Goal: Task Accomplishment & Management: Complete application form

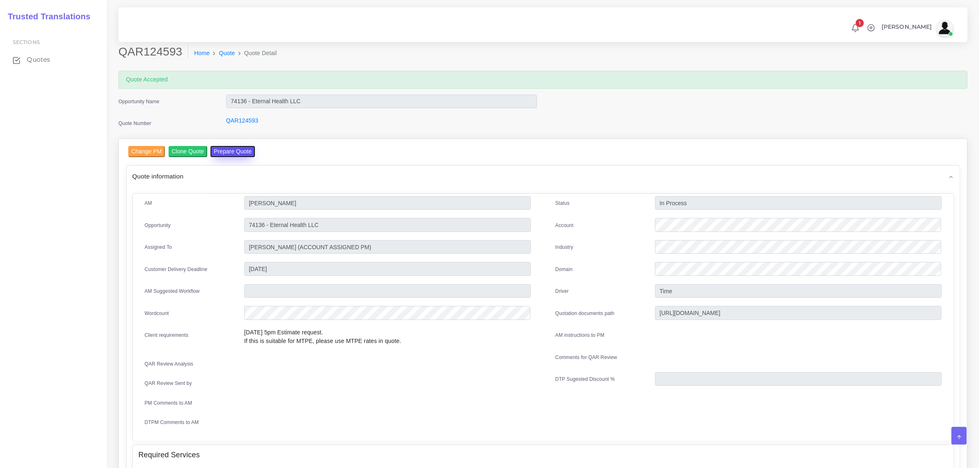
click at [223, 150] on button "Prepare Quote" at bounding box center [233, 151] width 44 height 11
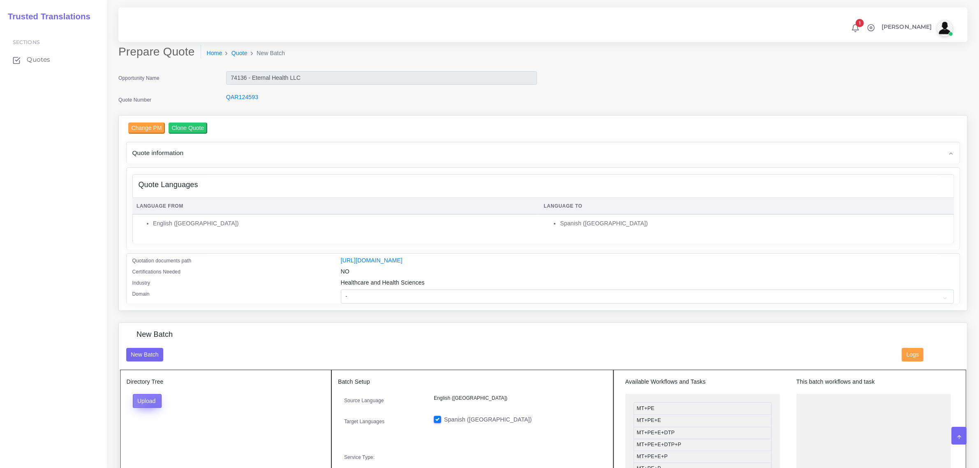
click at [155, 402] on button "Upload" at bounding box center [147, 401] width 29 height 14
click at [161, 432] on label "Files" at bounding box center [161, 432] width 57 height 10
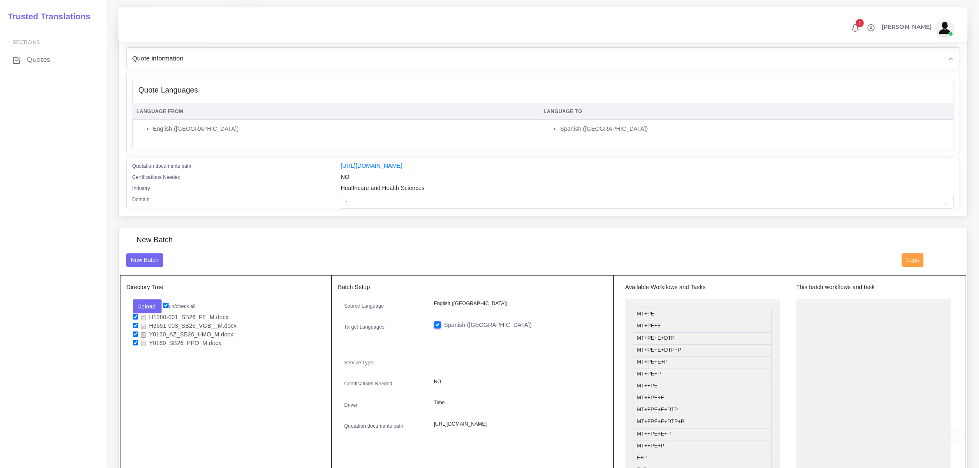
scroll to position [105, 0]
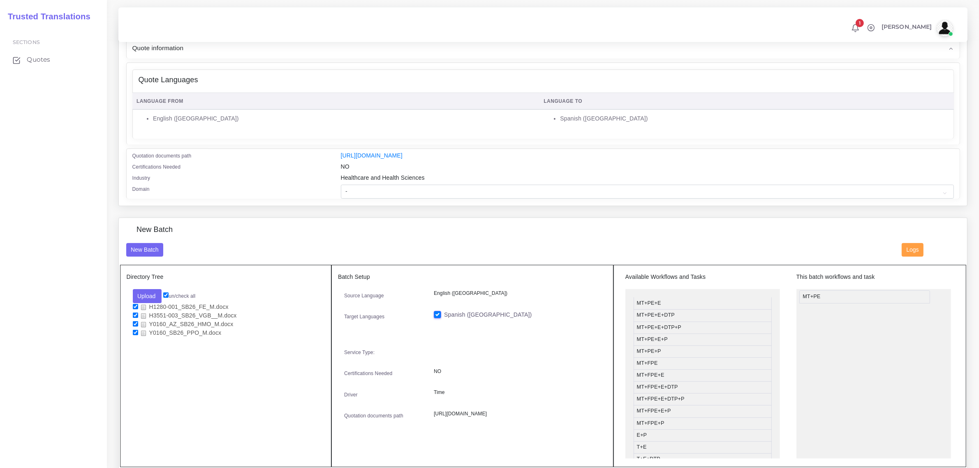
drag, startPoint x: 657, startPoint y: 303, endPoint x: 703, endPoint y: 374, distance: 84.8
drag, startPoint x: 661, startPoint y: 375, endPoint x: 835, endPoint y: 319, distance: 182.7
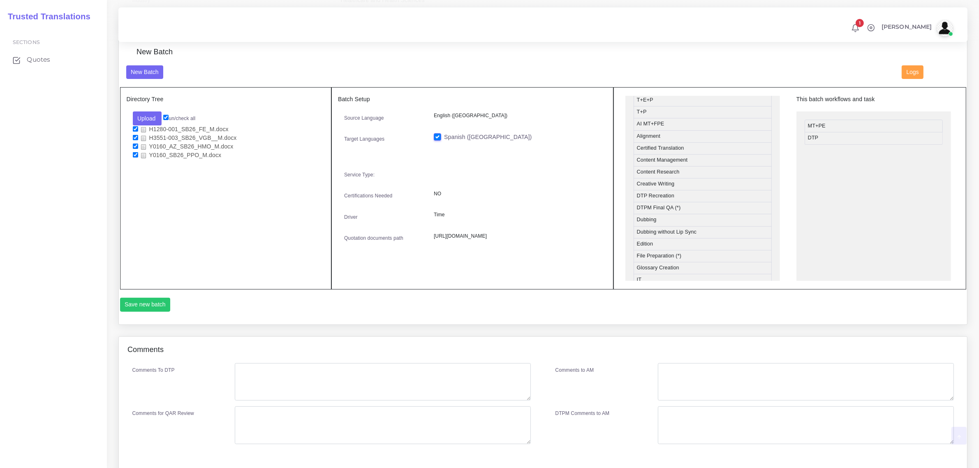
scroll to position [310, 0]
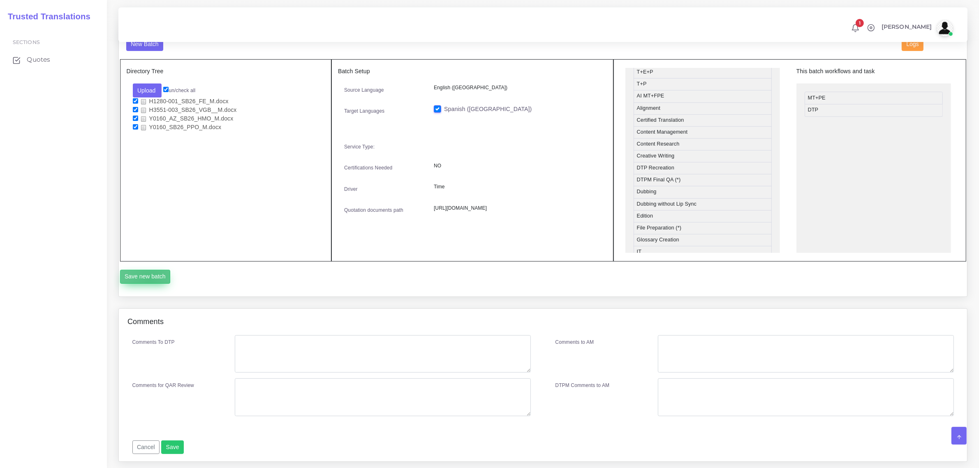
click at [150, 278] on button "Save new batch" at bounding box center [145, 277] width 51 height 14
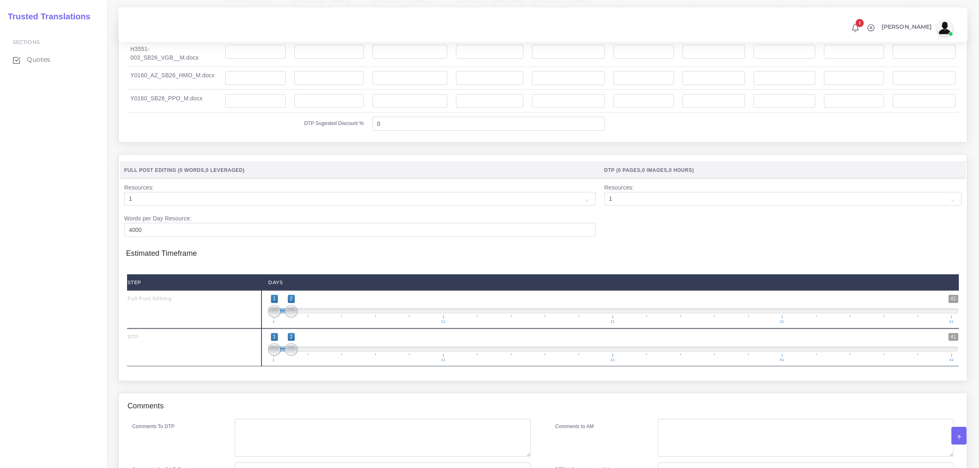
scroll to position [874, 0]
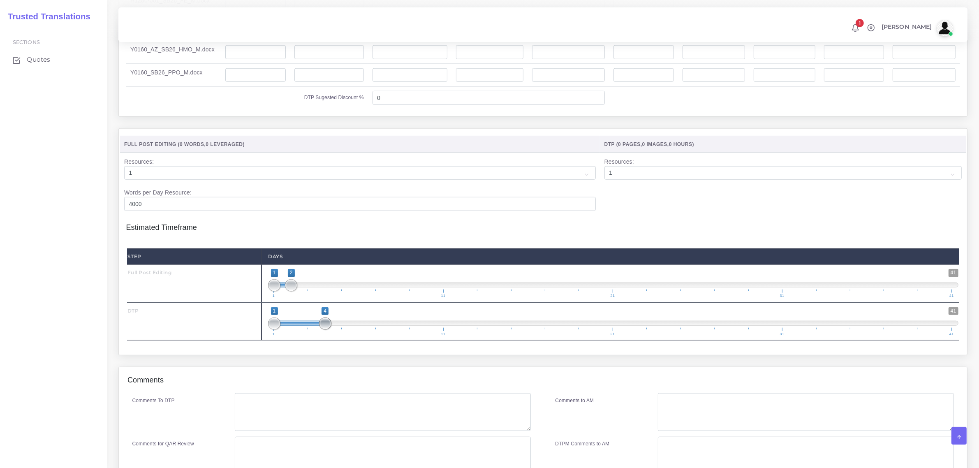
drag, startPoint x: 291, startPoint y: 339, endPoint x: 323, endPoint y: 341, distance: 32.6
click at [323, 330] on span at bounding box center [325, 323] width 12 height 12
drag, startPoint x: 276, startPoint y: 338, endPoint x: 321, endPoint y: 344, distance: 45.6
click at [321, 330] on span at bounding box center [325, 323] width 12 height 12
drag, startPoint x: 325, startPoint y: 343, endPoint x: 313, endPoint y: 343, distance: 12.0
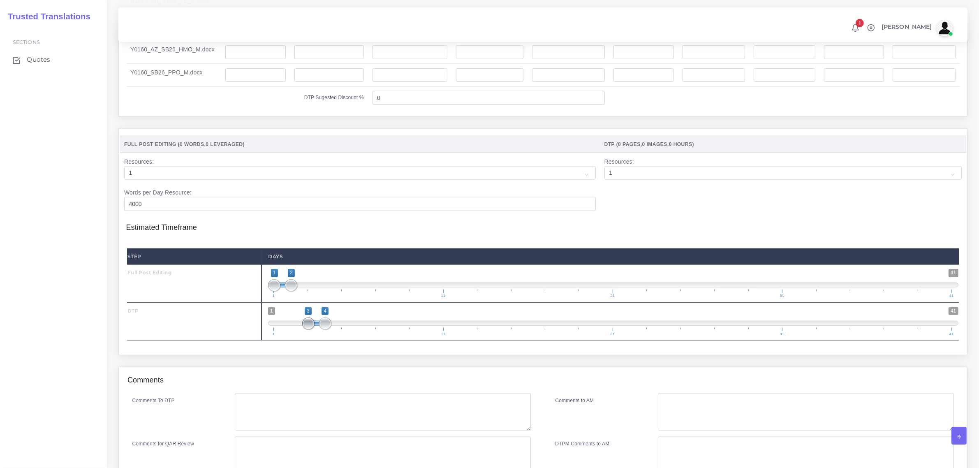
click at [313, 330] on span at bounding box center [308, 323] width 12 height 12
type input "3;3"
drag, startPoint x: 325, startPoint y: 343, endPoint x: 314, endPoint y: 342, distance: 11.1
click at [314, 330] on span at bounding box center [308, 323] width 12 height 12
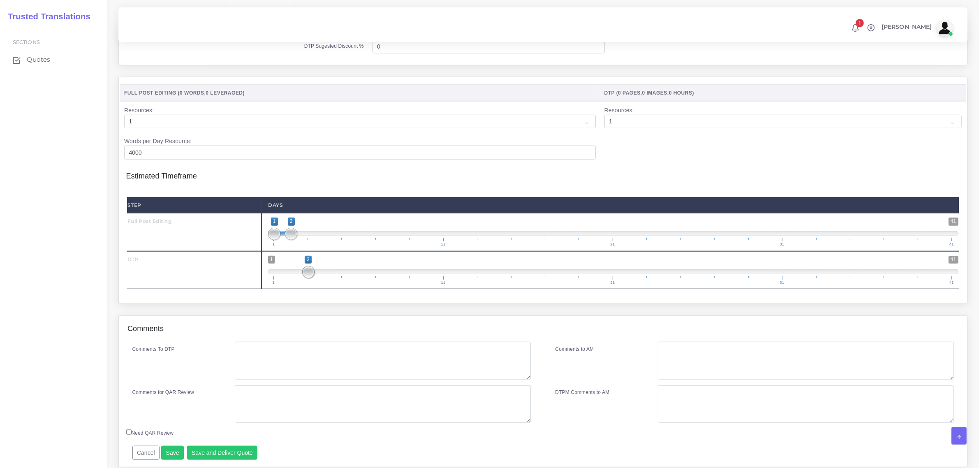
scroll to position [973, 0]
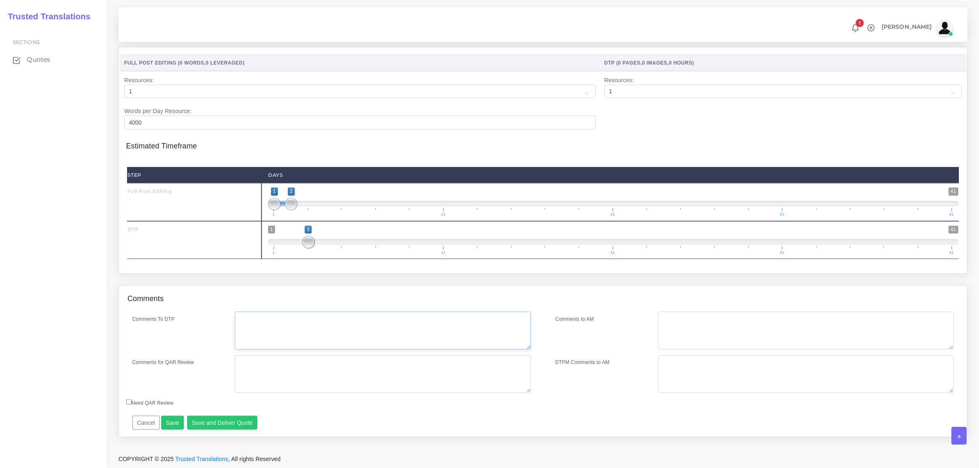
click at [268, 323] on textarea "Comments To DTP" at bounding box center [383, 331] width 296 height 38
type textarea "n"
type textarea "o"
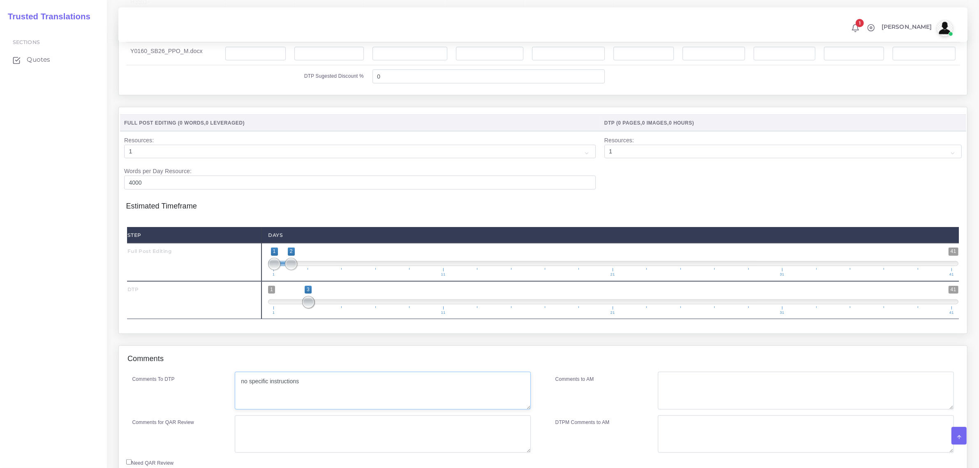
scroll to position [768, 0]
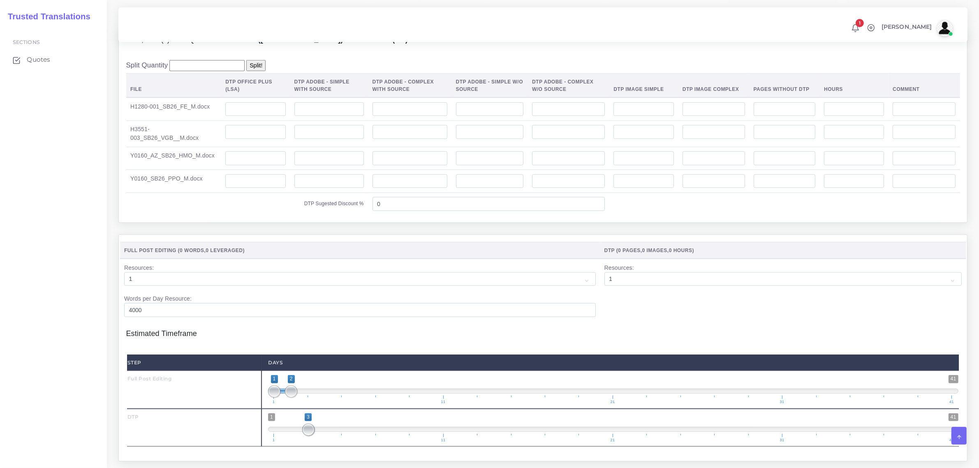
type textarea "no specific instructions"
click at [250, 116] on input "number" at bounding box center [255, 109] width 60 height 14
type input "16"
click at [260, 139] on input "number" at bounding box center [255, 132] width 60 height 14
type input "16"
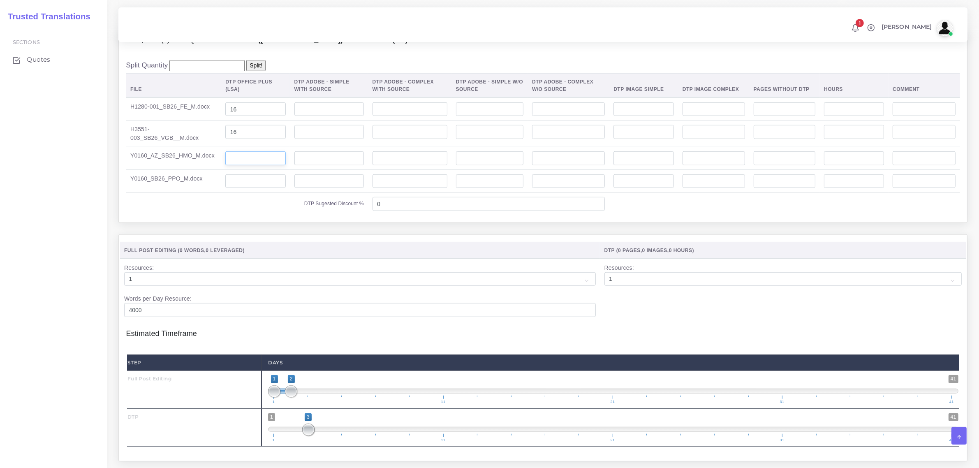
click at [227, 165] on input "number" at bounding box center [255, 158] width 60 height 14
type input "16"
click at [238, 188] on input "number" at bounding box center [255, 181] width 60 height 14
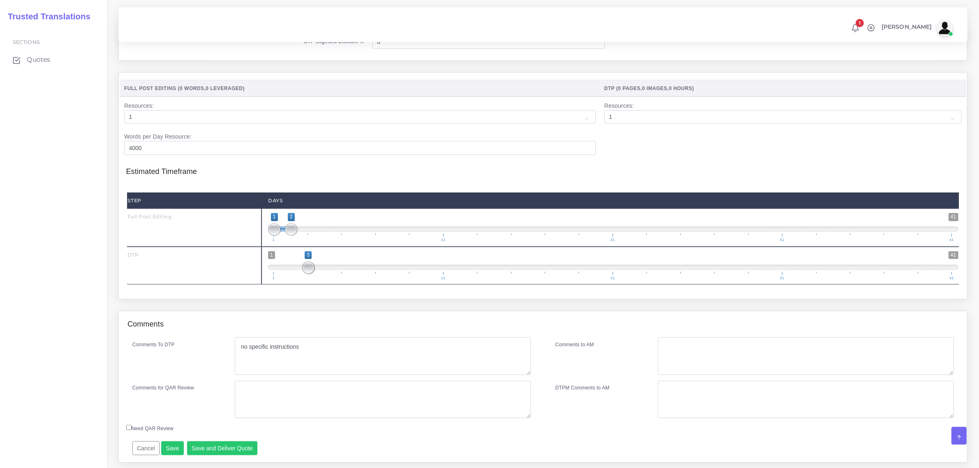
scroll to position [973, 0]
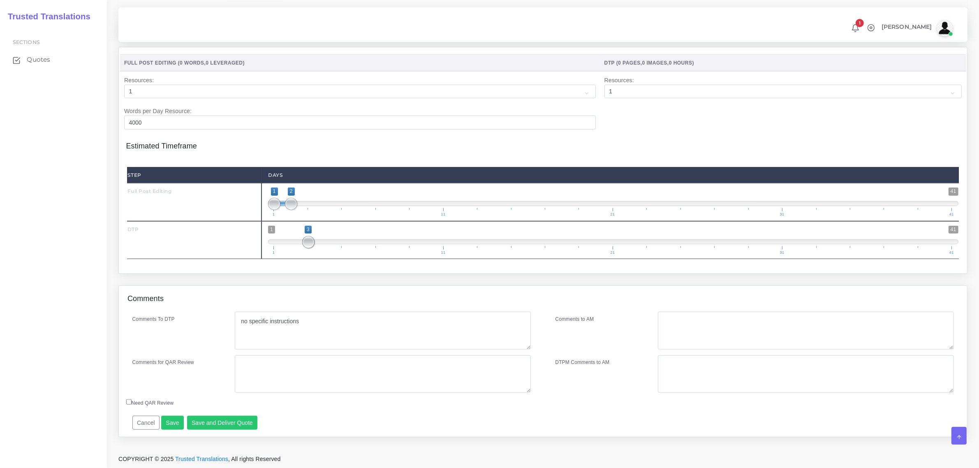
type input "16"
click at [307, 326] on textarea "no specific instructions" at bounding box center [383, 331] width 296 height 38
type textarea "no specific instructions. two pages are hidden"
click at [169, 425] on button "Save" at bounding box center [172, 423] width 23 height 14
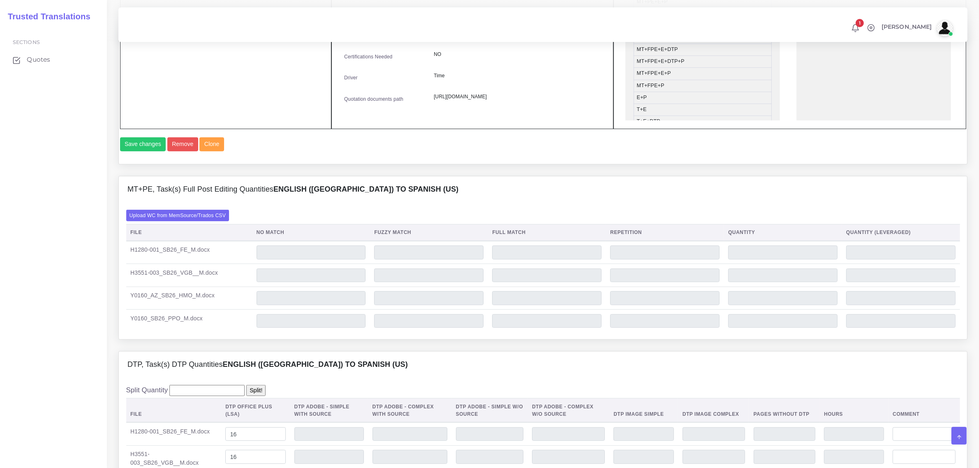
scroll to position [357, 0]
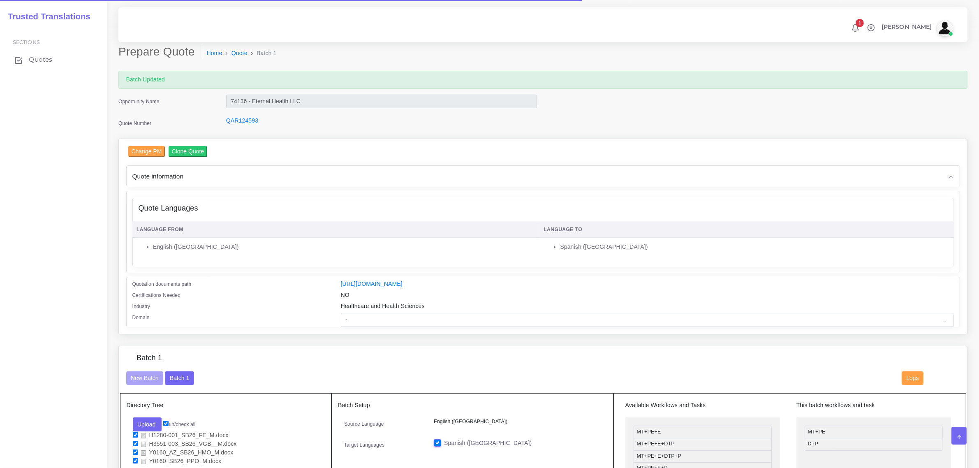
click at [36, 61] on span "Quotes" at bounding box center [40, 59] width 23 height 9
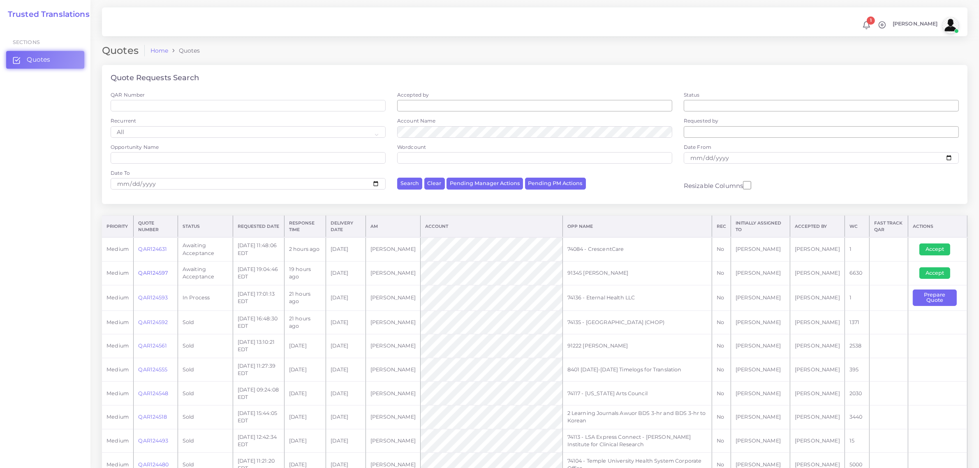
click at [155, 272] on link "QAR124597" at bounding box center [153, 273] width 30 height 6
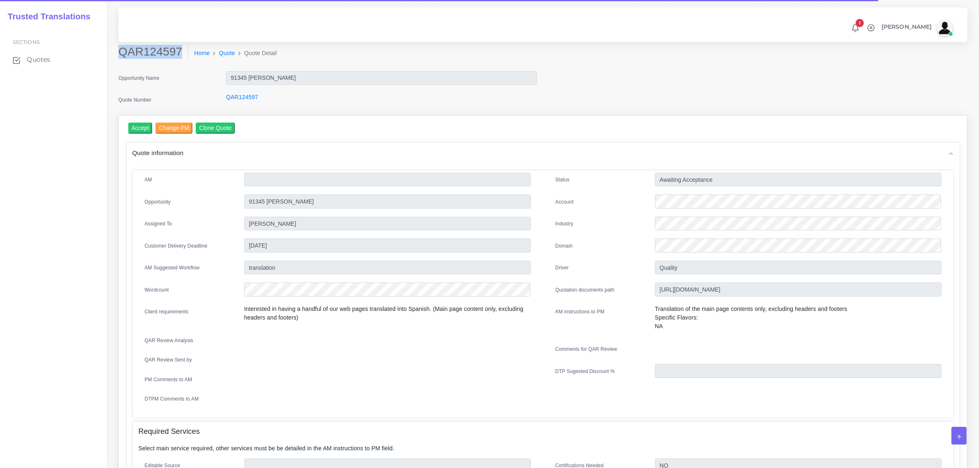
drag, startPoint x: 120, startPoint y: 51, endPoint x: 181, endPoint y: 46, distance: 61.4
click at [181, 46] on h2 "QAR124597" at bounding box center [153, 52] width 70 height 14
copy h2 "QAR124597"
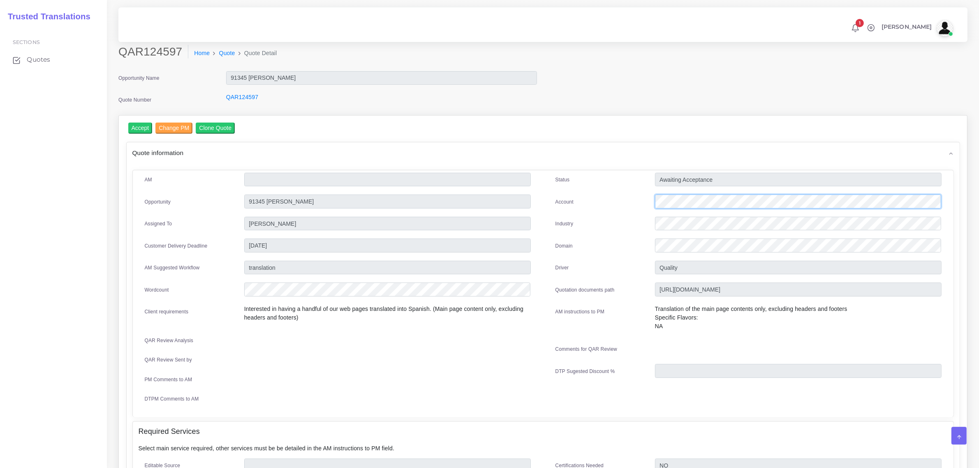
click at [656, 207] on div at bounding box center [798, 203] width 299 height 16
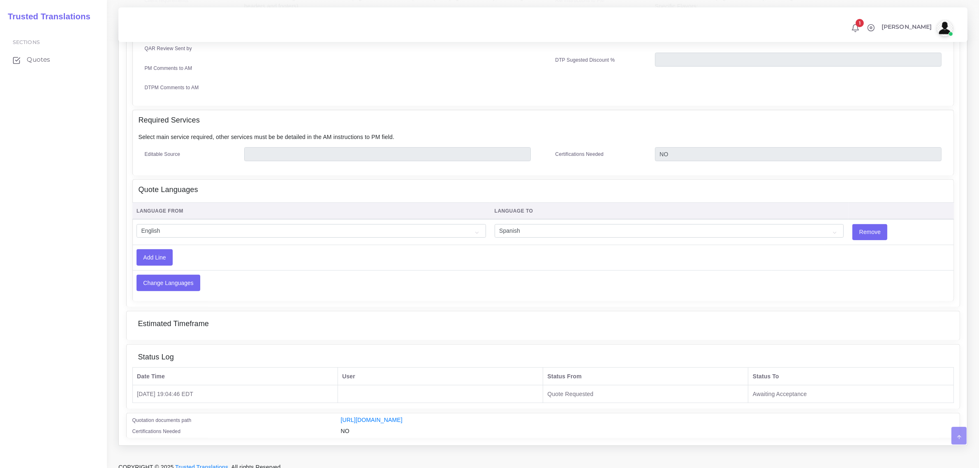
scroll to position [315, 0]
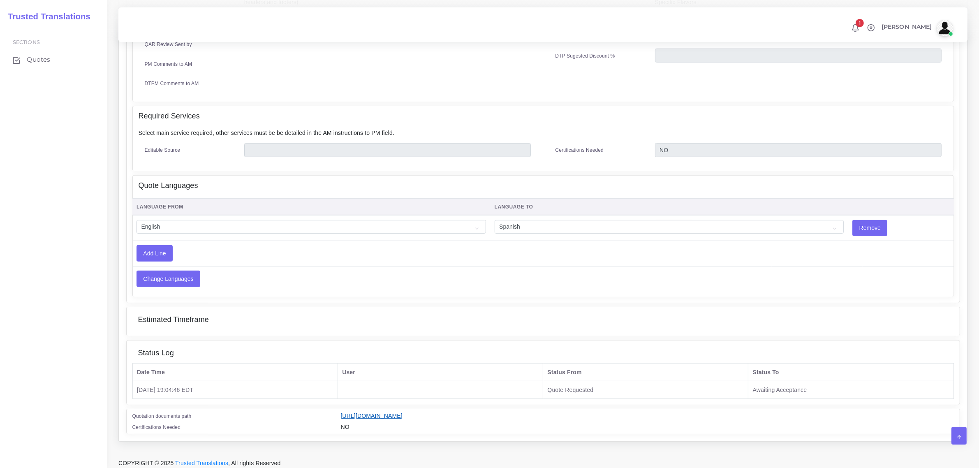
click at [403, 412] on link "[URL][DOMAIN_NAME]" at bounding box center [372, 415] width 62 height 7
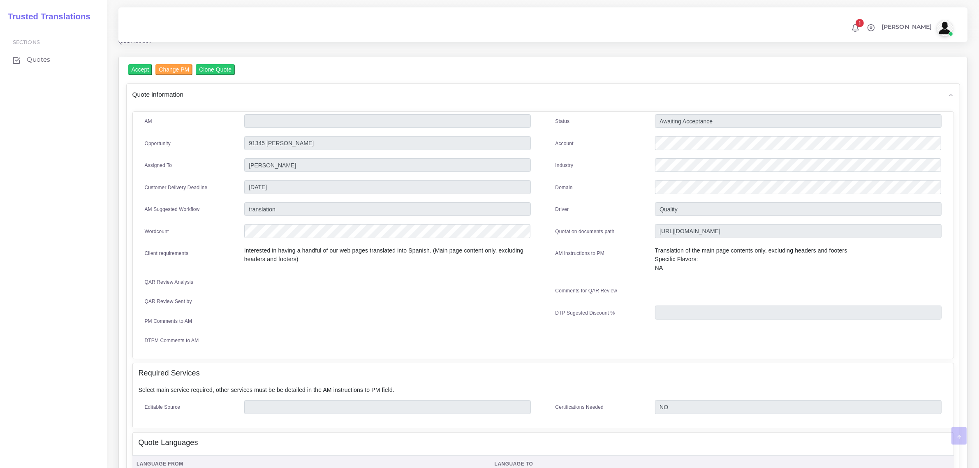
scroll to position [0, 0]
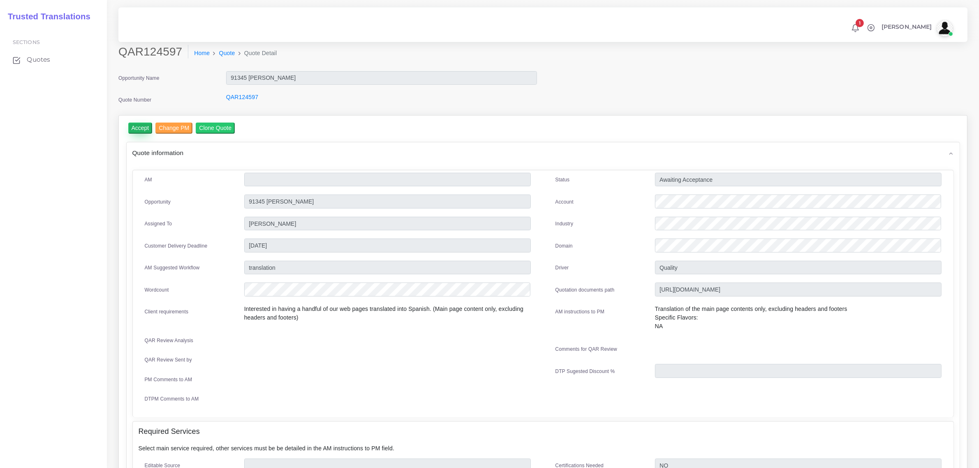
click at [136, 126] on input "Accept" at bounding box center [140, 128] width 24 height 11
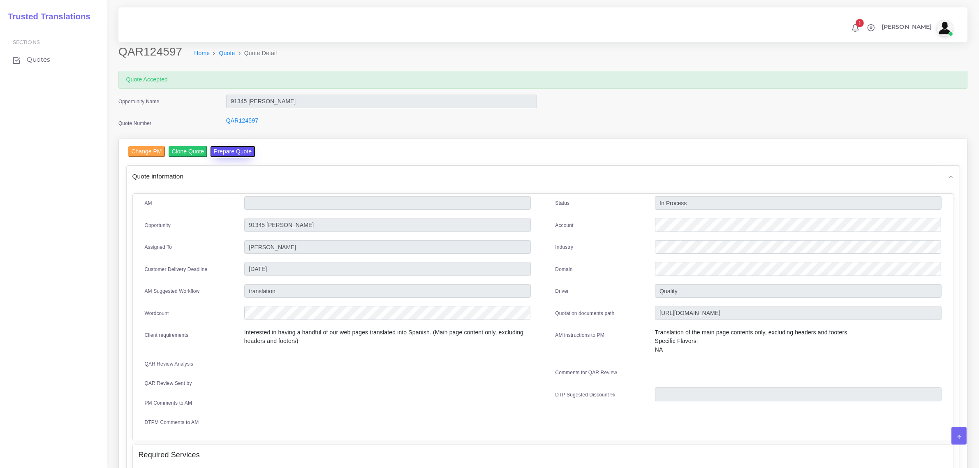
click at [227, 151] on button "Prepare Quote" at bounding box center [233, 151] width 44 height 11
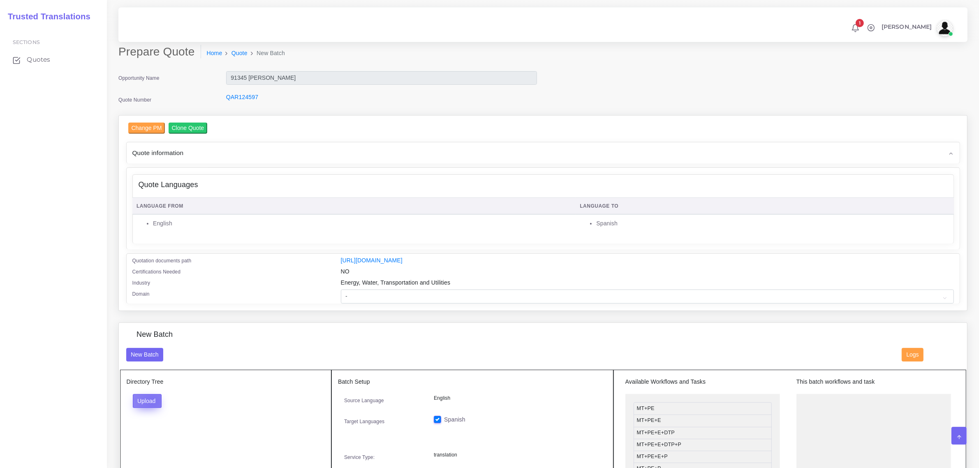
click at [152, 399] on button "Upload" at bounding box center [147, 401] width 29 height 14
click at [157, 430] on label "Files" at bounding box center [161, 432] width 57 height 10
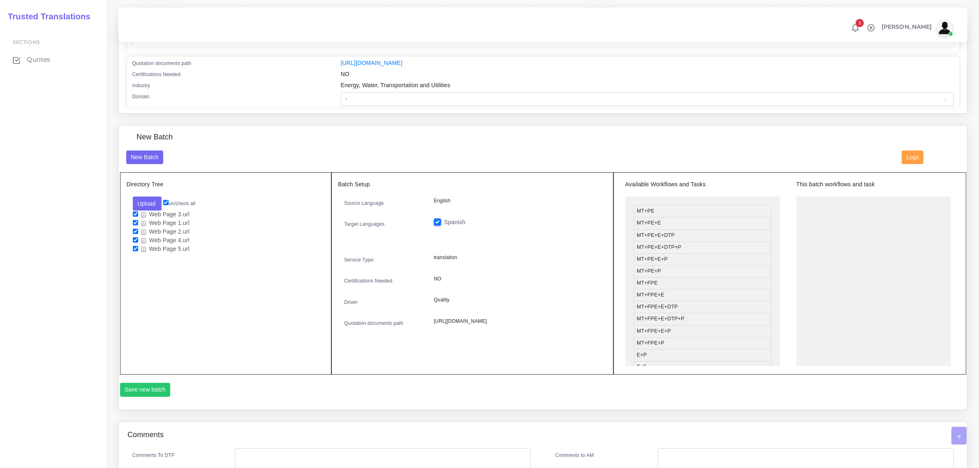
scroll to position [257, 0]
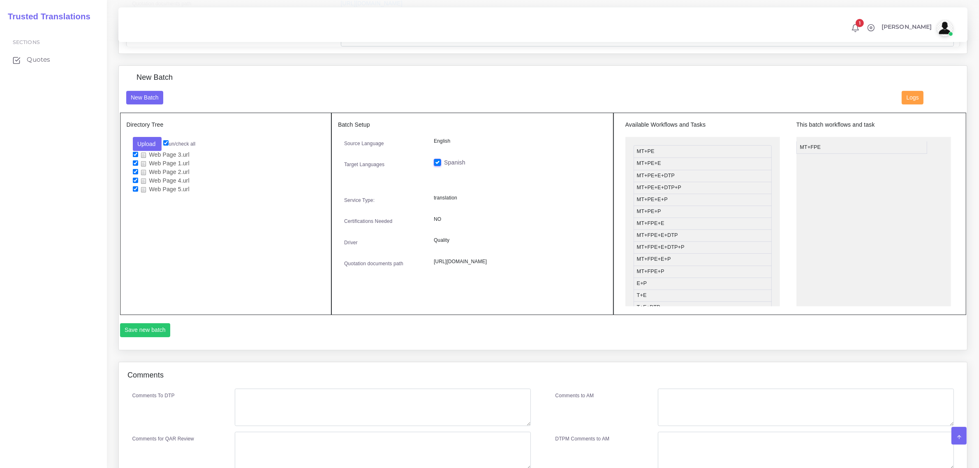
drag, startPoint x: 681, startPoint y: 222, endPoint x: 844, endPoint y: 145, distance: 180.5
drag, startPoint x: 696, startPoint y: 208, endPoint x: 868, endPoint y: 164, distance: 177.2
click at [153, 325] on button "Save new batch" at bounding box center [145, 330] width 51 height 14
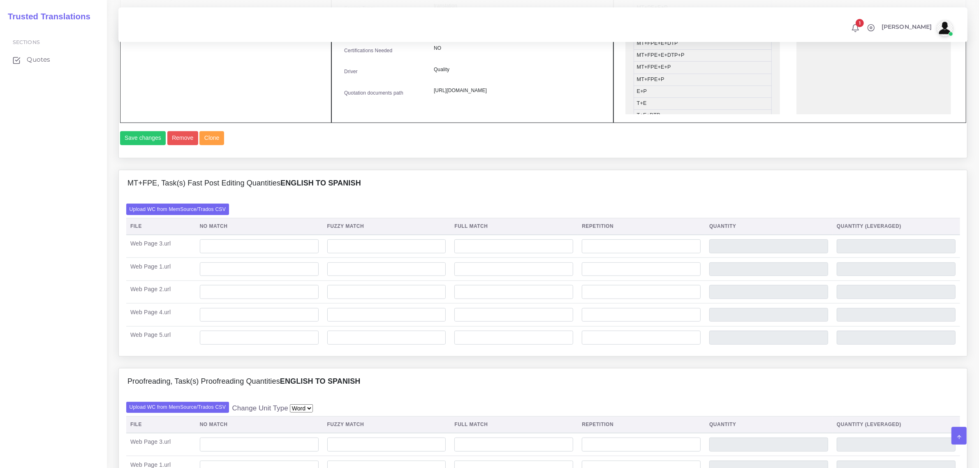
scroll to position [463, 0]
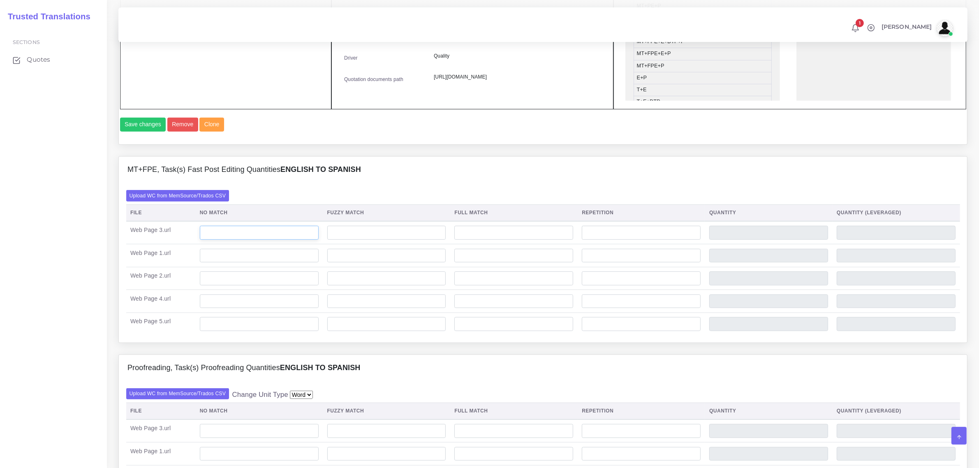
click at [258, 240] on input "number" at bounding box center [259, 233] width 119 height 14
type input "796"
click at [603, 240] on input "number" at bounding box center [641, 233] width 119 height 14
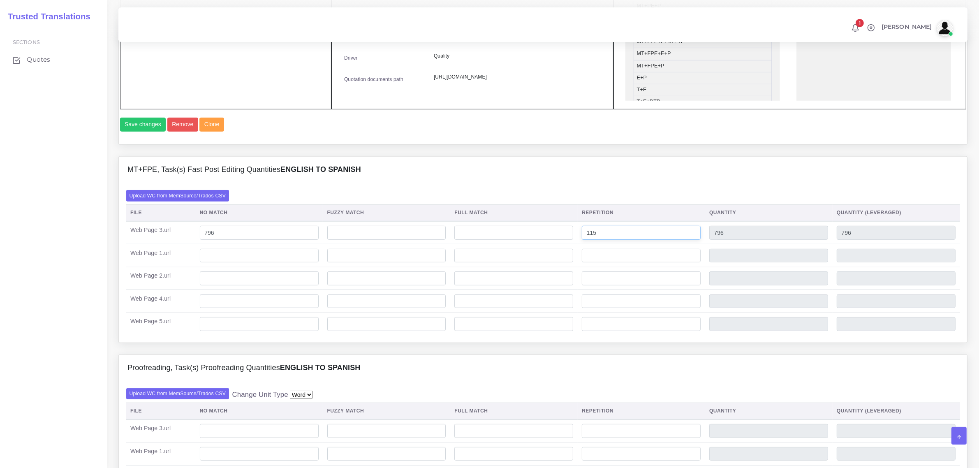
type input "115"
type input "911"
type input "824"
click at [252, 263] on input "number" at bounding box center [259, 256] width 119 height 14
type input "561"
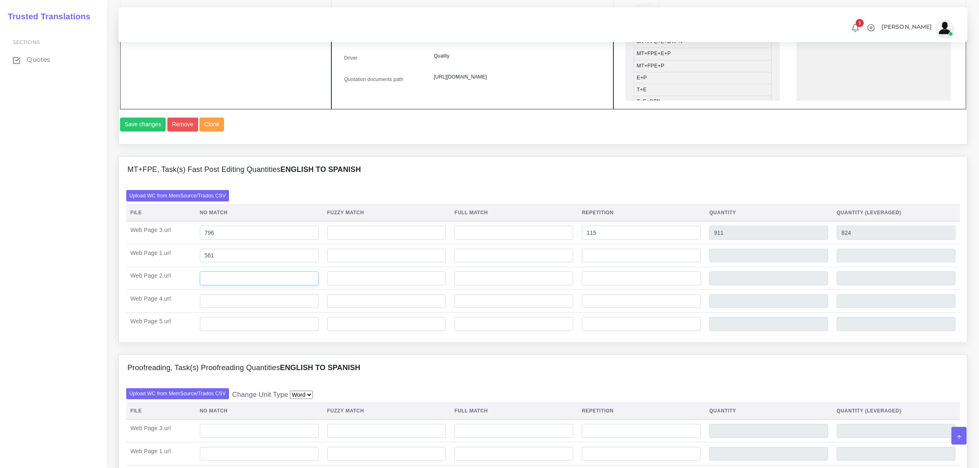
type input "561"
click at [212, 285] on input "number" at bounding box center [259, 278] width 119 height 14
type input "281"
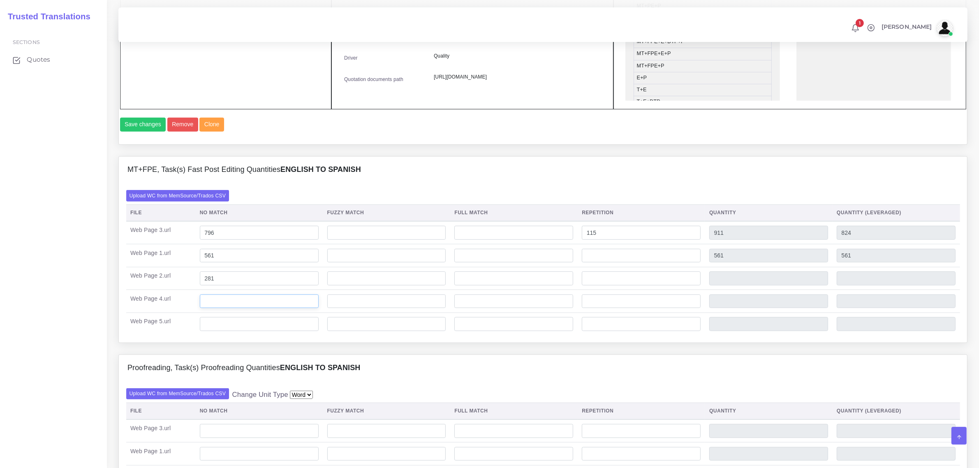
type input "281"
click at [247, 308] on input "number" at bounding box center [259, 301] width 119 height 14
type input "276"
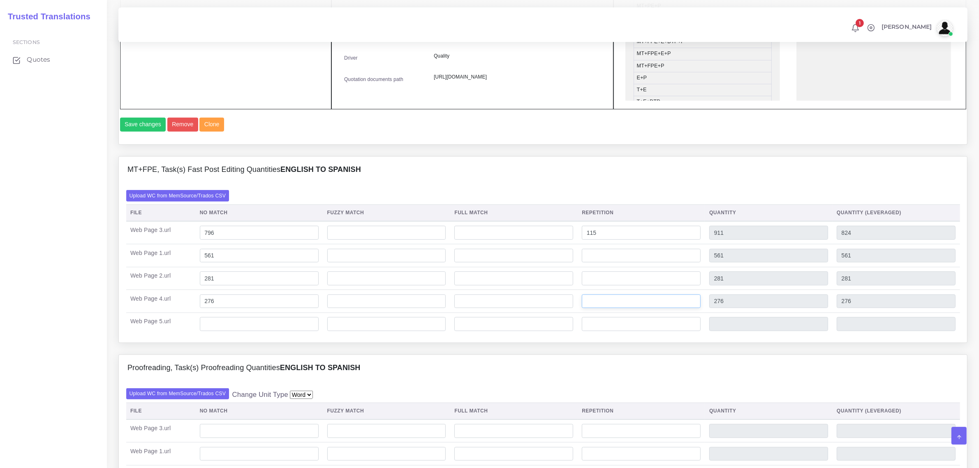
click at [591, 308] on input "number" at bounding box center [641, 301] width 119 height 14
type input "19"
type input "295"
type input "280"
click at [213, 331] on input "number" at bounding box center [259, 324] width 119 height 14
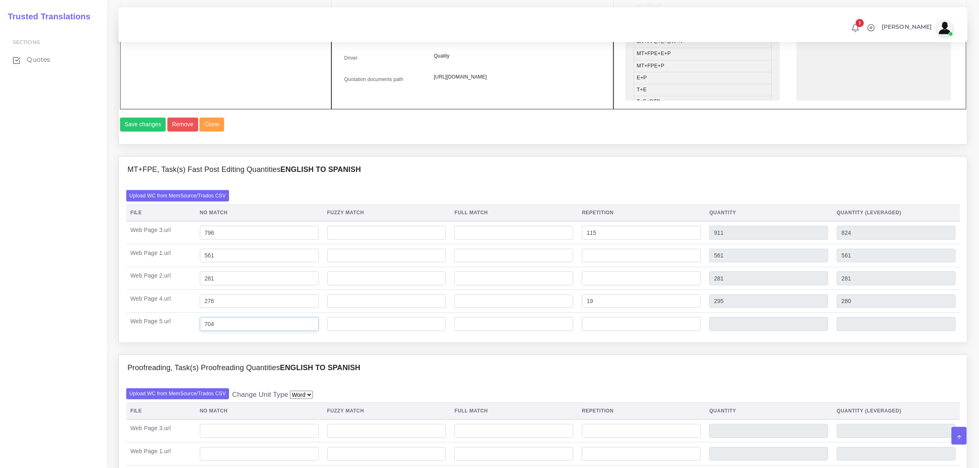
type input "704"
click at [613, 331] on input "number" at bounding box center [641, 324] width 119 height 14
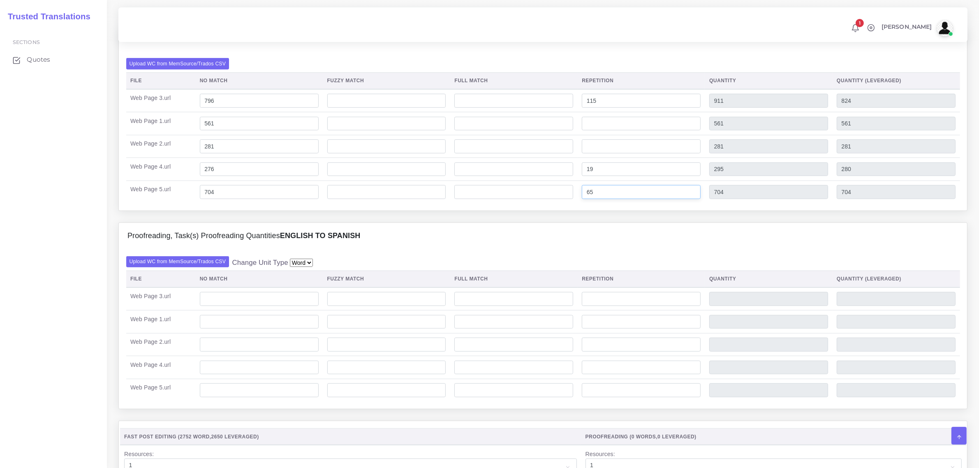
scroll to position [617, 0]
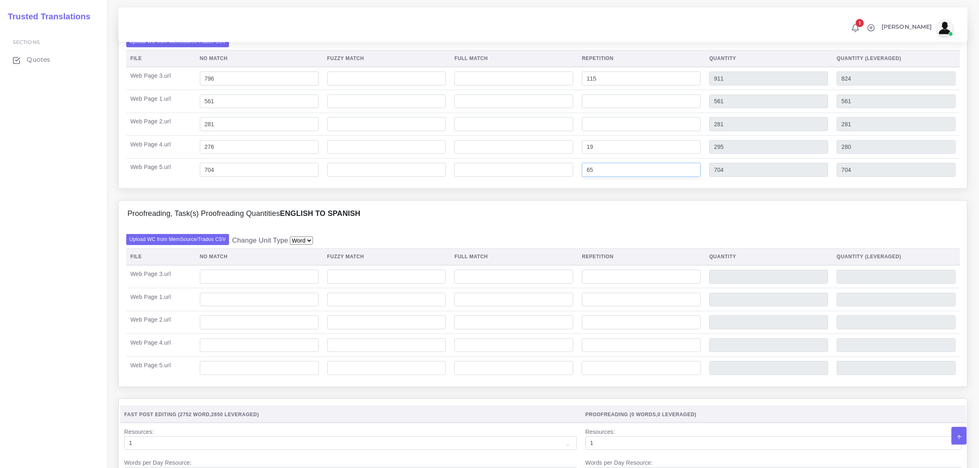
type input "65"
type input "769"
type input "720"
click at [408, 227] on div "Proofreading, Task(s) Proofreading Quantities English TO Spanish" at bounding box center [543, 214] width 848 height 26
click at [239, 284] on input "number" at bounding box center [259, 277] width 119 height 14
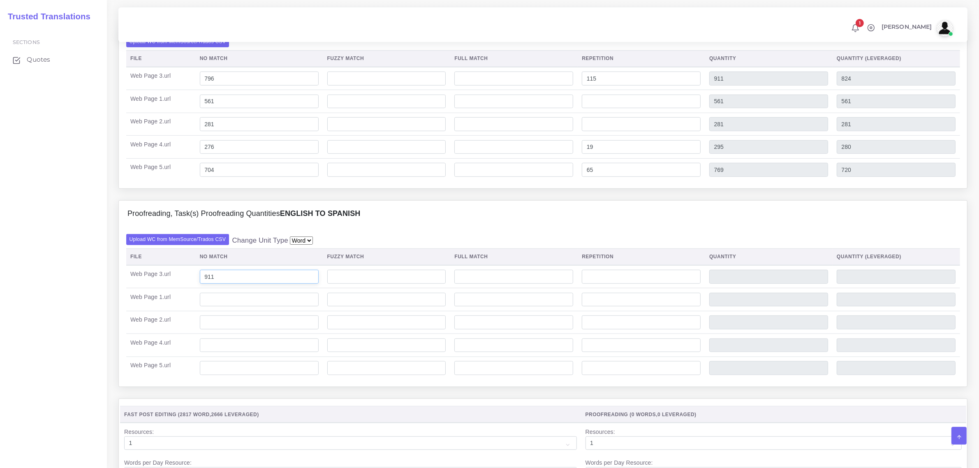
type input "911"
click at [223, 307] on input "number" at bounding box center [259, 300] width 119 height 14
type input "561"
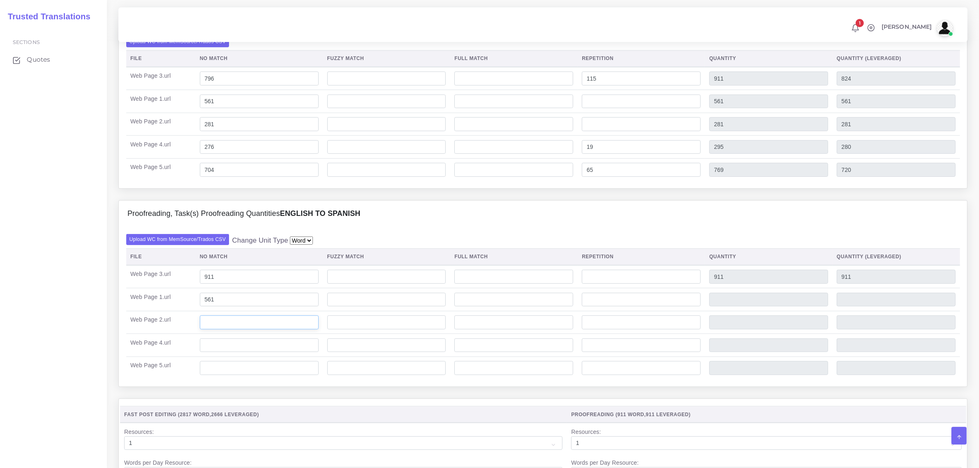
type input "561"
click at [227, 329] on input "number" at bounding box center [259, 322] width 119 height 14
type input "281"
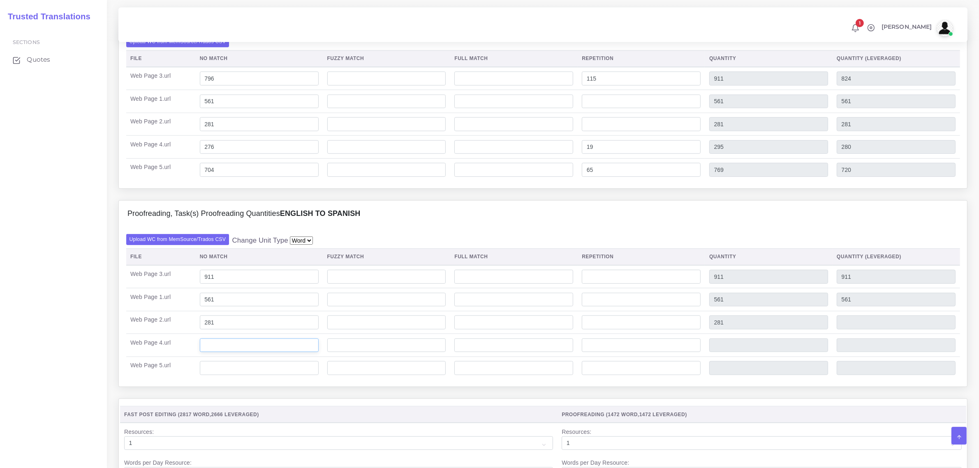
type input "281"
click at [217, 352] on input "number" at bounding box center [259, 345] width 119 height 14
type input "295"
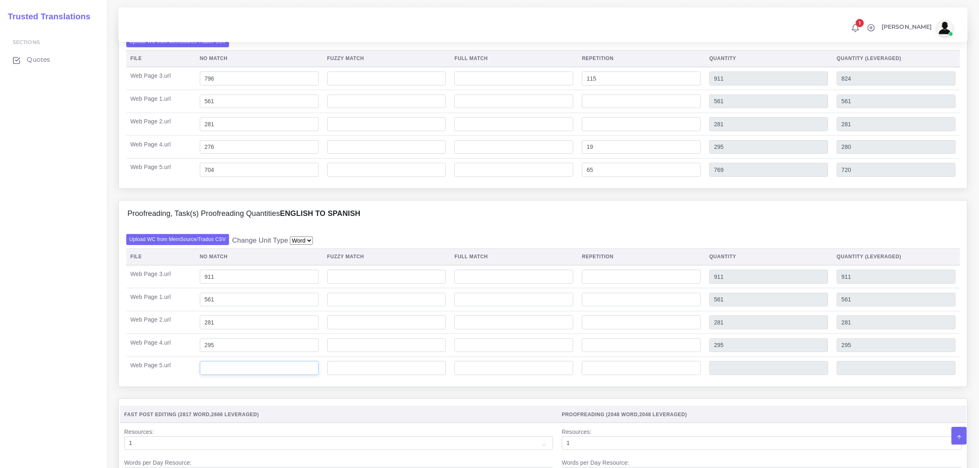
click at [219, 375] on input "number" at bounding box center [259, 368] width 119 height 14
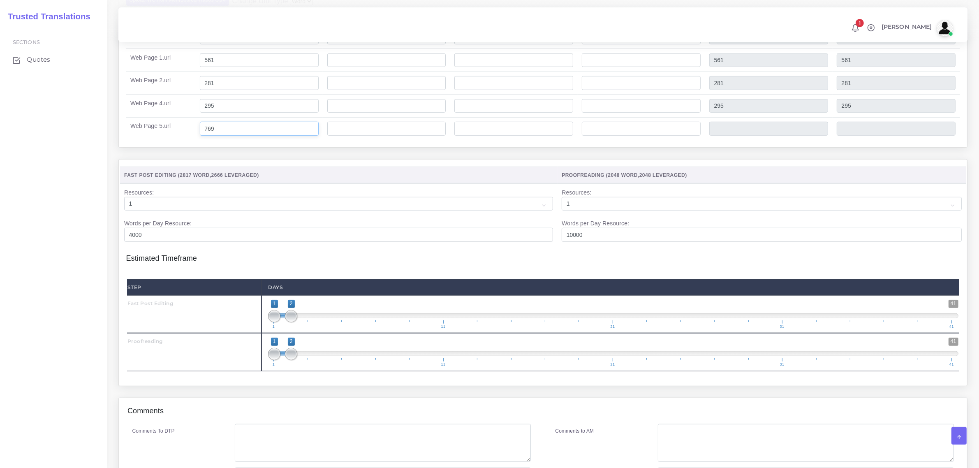
scroll to position [874, 0]
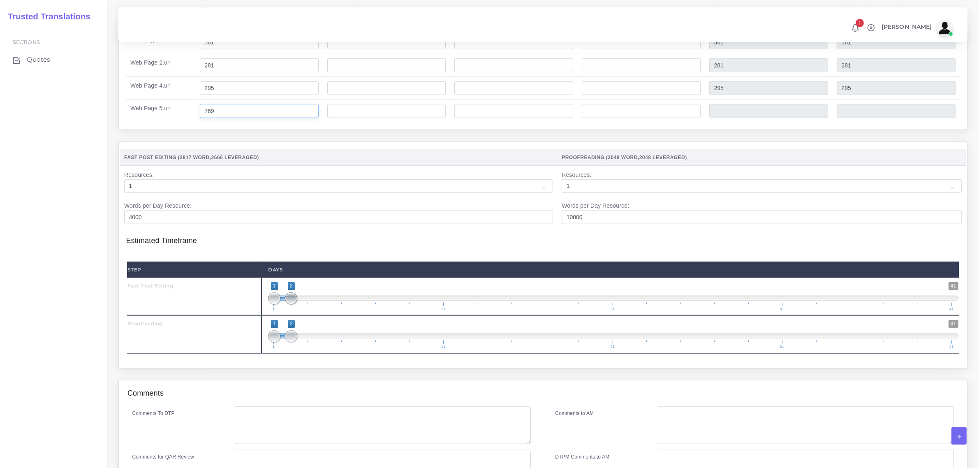
type input "769"
type input "1;1"
drag, startPoint x: 294, startPoint y: 315, endPoint x: 277, endPoint y: 319, distance: 17.6
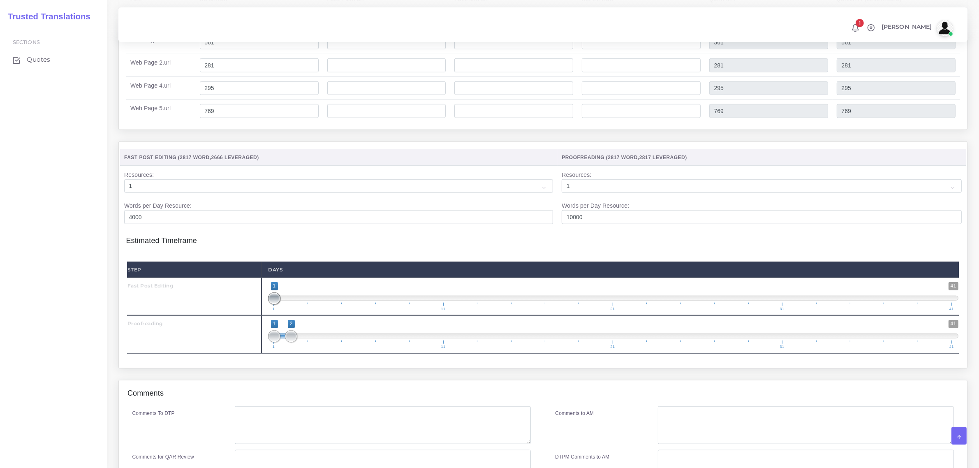
click at [278, 305] on span at bounding box center [274, 298] width 12 height 12
type input "2;2"
drag, startPoint x: 270, startPoint y: 352, endPoint x: 298, endPoint y: 356, distance: 28.6
click at [298, 349] on span "1 41 2 2 2 — 2 1 11 21 31 41" at bounding box center [613, 334] width 690 height 29
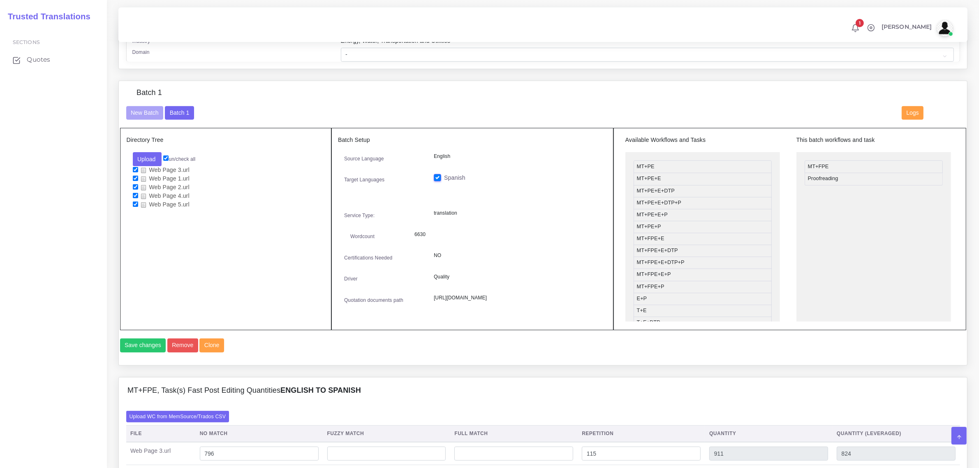
scroll to position [216, 0]
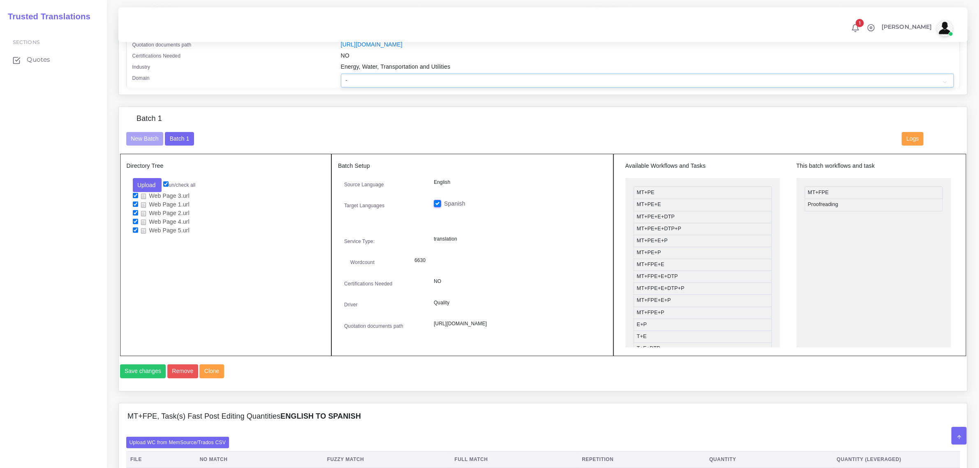
click at [356, 81] on select "- Advertising and Media Agriculture, Forestry and Fishing Architecture, Buildin…" at bounding box center [647, 81] width 613 height 14
select select "Energy, Water, Transportation and Utilities"
click at [341, 74] on select "- Advertising and Media Agriculture, Forestry and Fishing Architecture, Buildin…" at bounding box center [647, 81] width 613 height 14
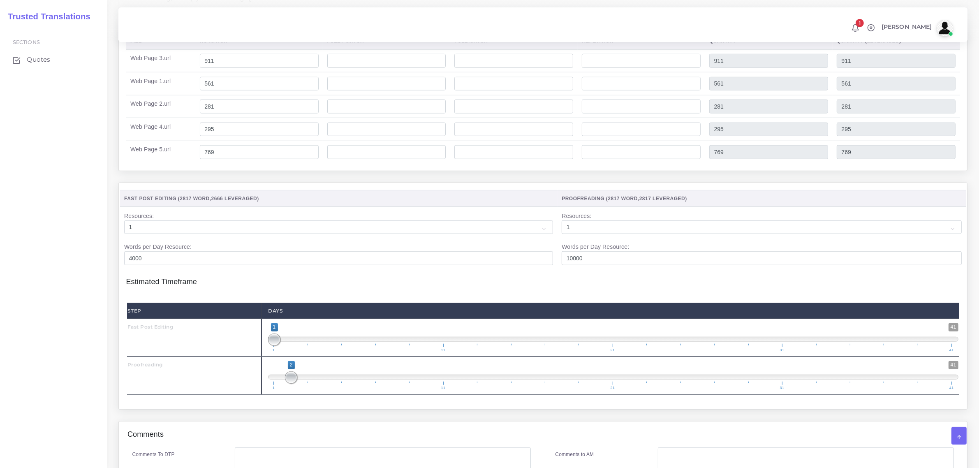
scroll to position [987, 0]
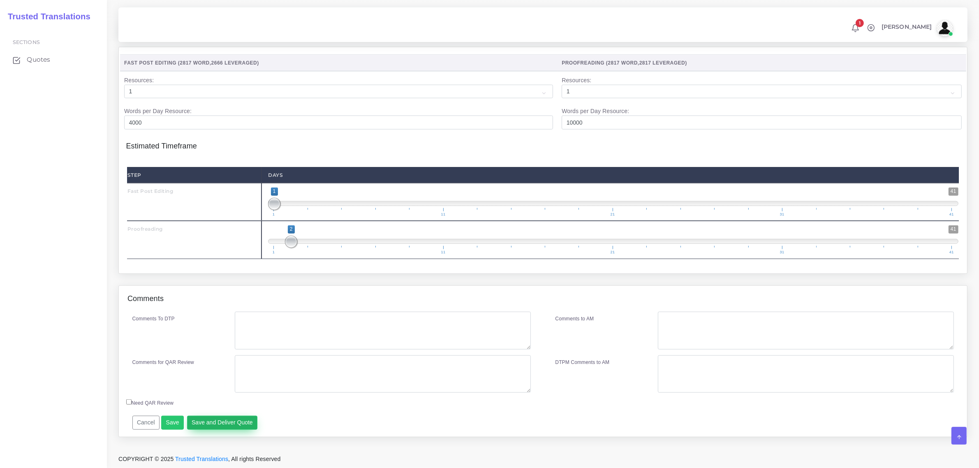
click at [223, 422] on button "Save and Deliver Quote" at bounding box center [222, 423] width 71 height 14
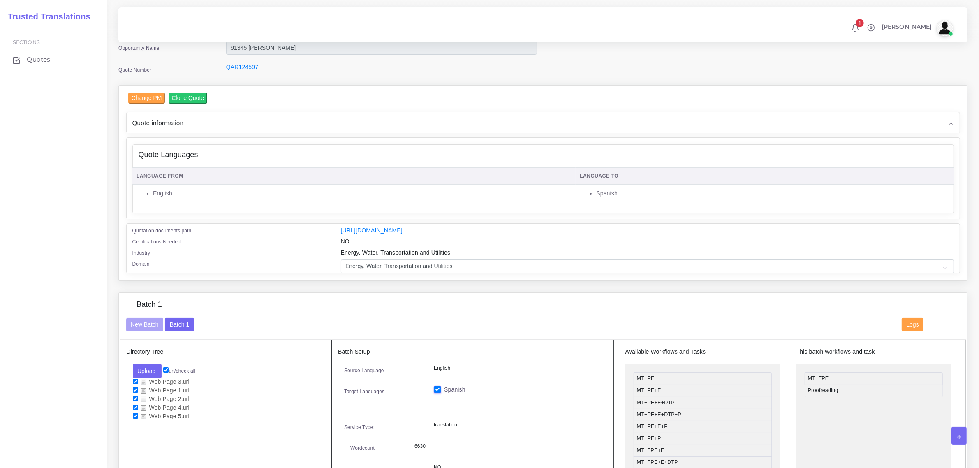
scroll to position [0, 0]
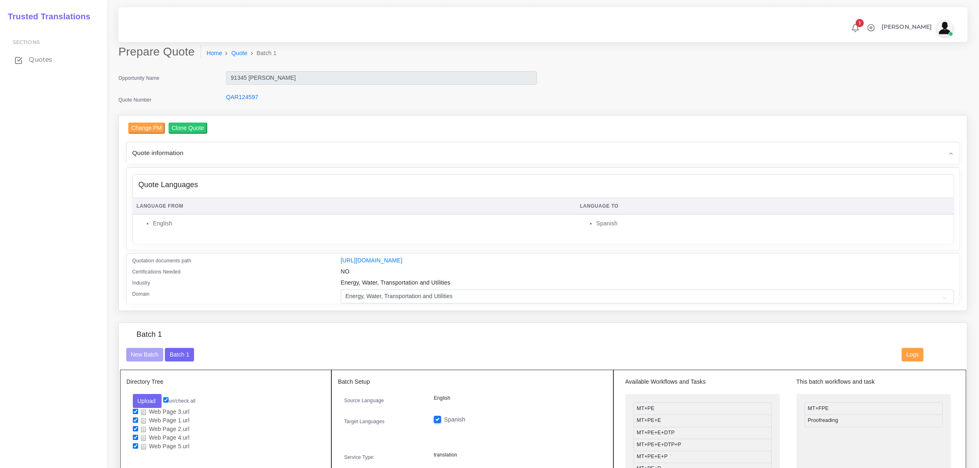
click at [38, 60] on span "Quotes" at bounding box center [40, 59] width 23 height 9
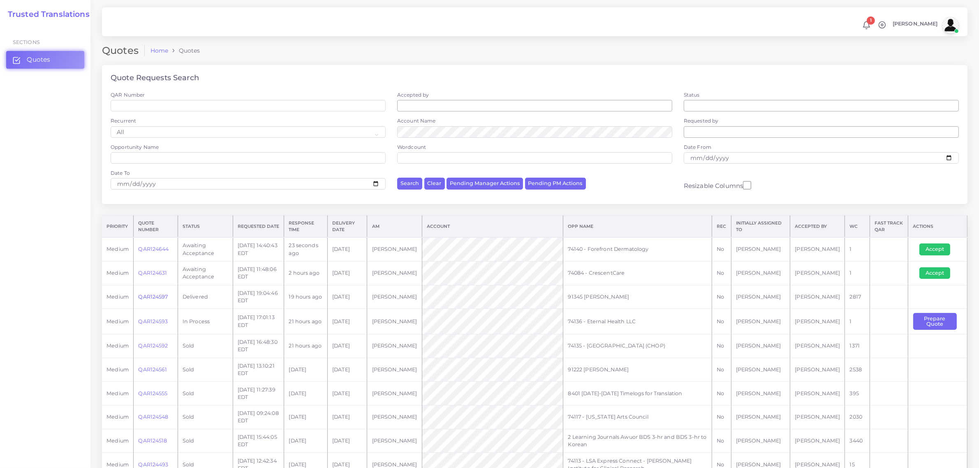
click at [155, 295] on link "QAR124597" at bounding box center [153, 297] width 30 height 6
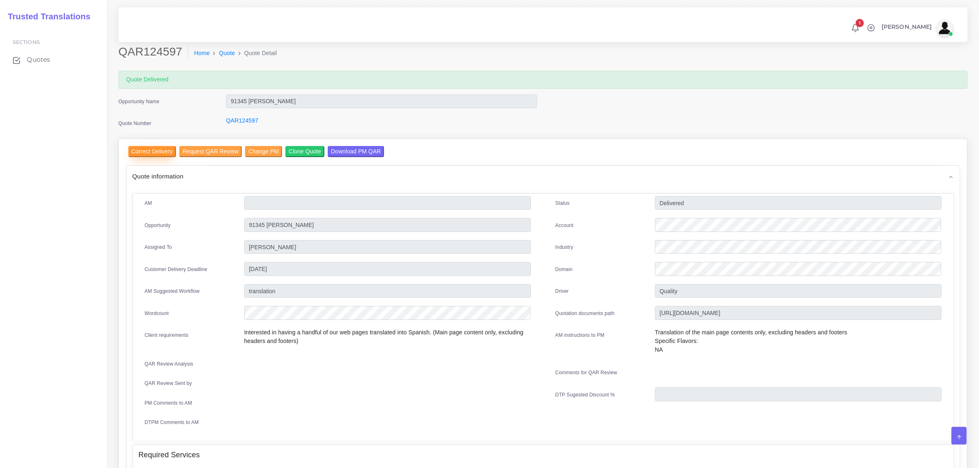
click at [159, 153] on input "Correct Delivery" at bounding box center [152, 151] width 48 height 11
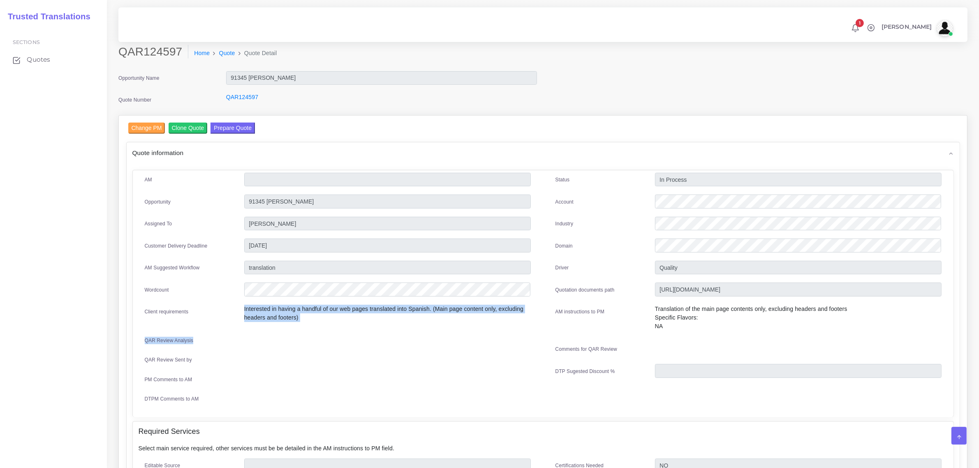
drag, startPoint x: 244, startPoint y: 307, endPoint x: 309, endPoint y: 325, distance: 68.0
click at [309, 325] on div "AM Opportunity" at bounding box center [337, 292] width 411 height 239
drag, startPoint x: 244, startPoint y: 307, endPoint x: 301, endPoint y: 319, distance: 58.5
click at [301, 319] on div "Interested in having a handful of our web pages translated into Spanish. (Main …" at bounding box center [387, 316] width 299 height 23
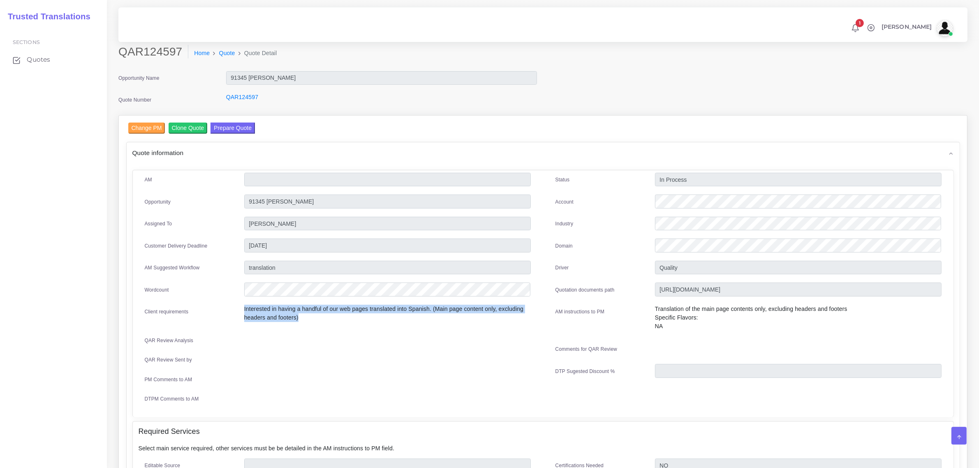
copy p "Interested in having a handful of our web pages translated into Spanish. (Main …"
click at [368, 349] on div "AM Opportunity" at bounding box center [337, 292] width 411 height 239
click at [41, 60] on span "Quotes" at bounding box center [40, 59] width 23 height 9
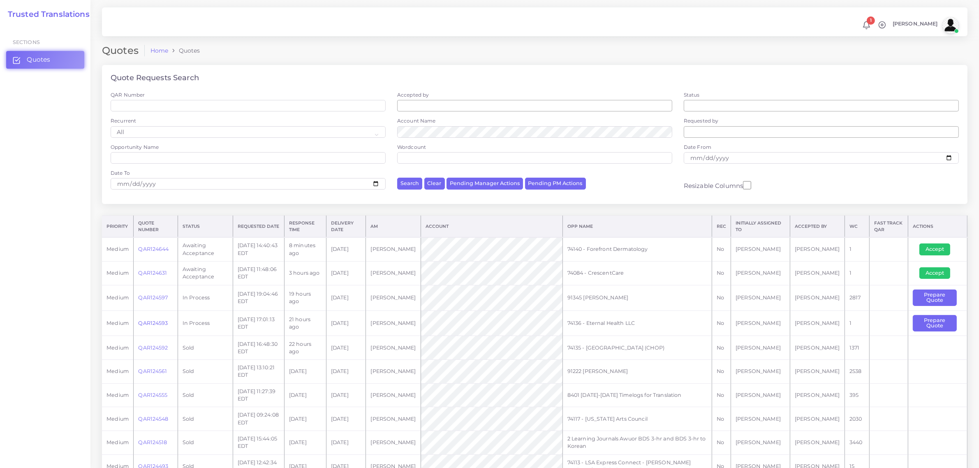
click at [151, 324] on link "QAR124593" at bounding box center [153, 323] width 30 height 6
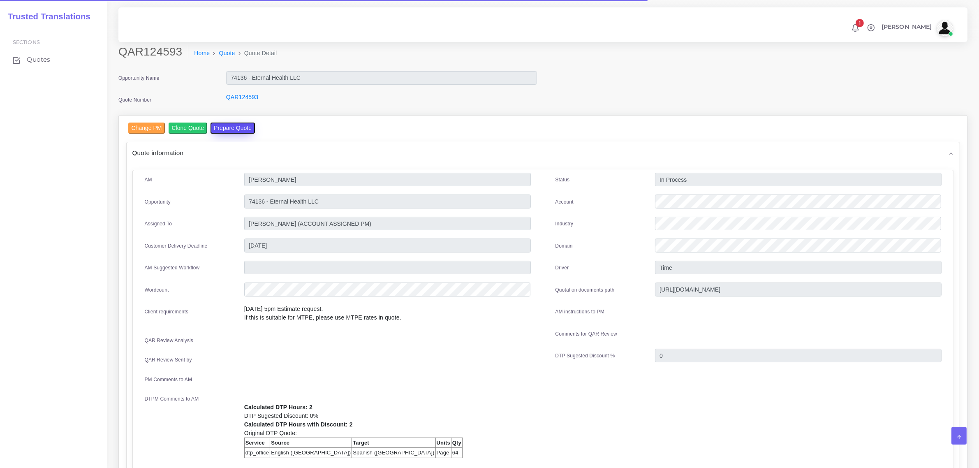
click at [229, 128] on button "Prepare Quote" at bounding box center [233, 128] width 44 height 11
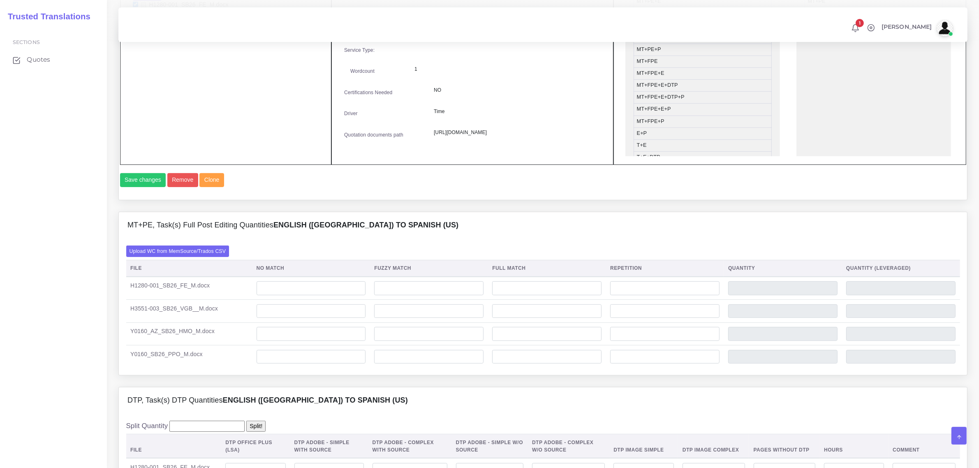
scroll to position [411, 0]
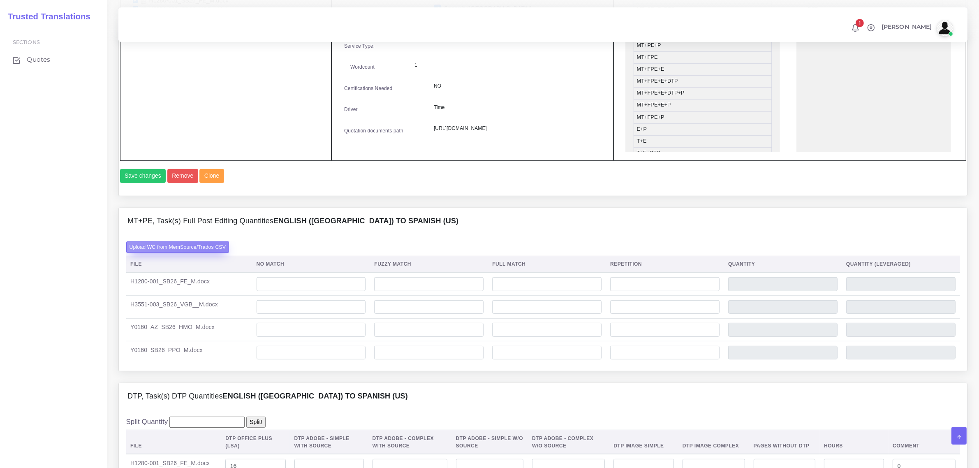
click at [208, 252] on label "Upload WC from MemSource/Trados CSV" at bounding box center [177, 246] width 103 height 11
click at [0, 0] on input "Upload WC from MemSource/Trados CSV" at bounding box center [0, 0] width 0 height 0
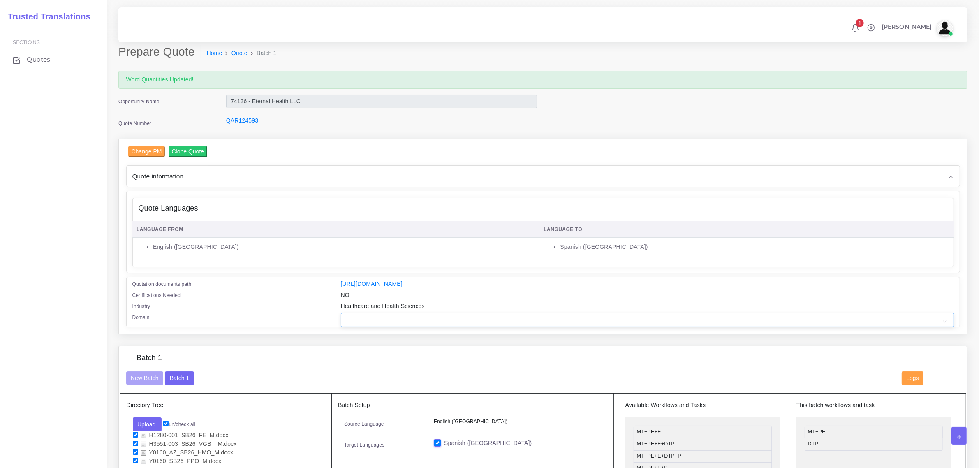
click at [424, 322] on select "- Advertising and Media Agriculture, Forestry and Fishing Architecture, Buildin…" at bounding box center [647, 320] width 613 height 14
select select "Healthcare and Health Sciences"
click at [341, 313] on select "- Advertising and Media Agriculture, Forestry and Fishing Architecture, Buildin…" at bounding box center [647, 320] width 613 height 14
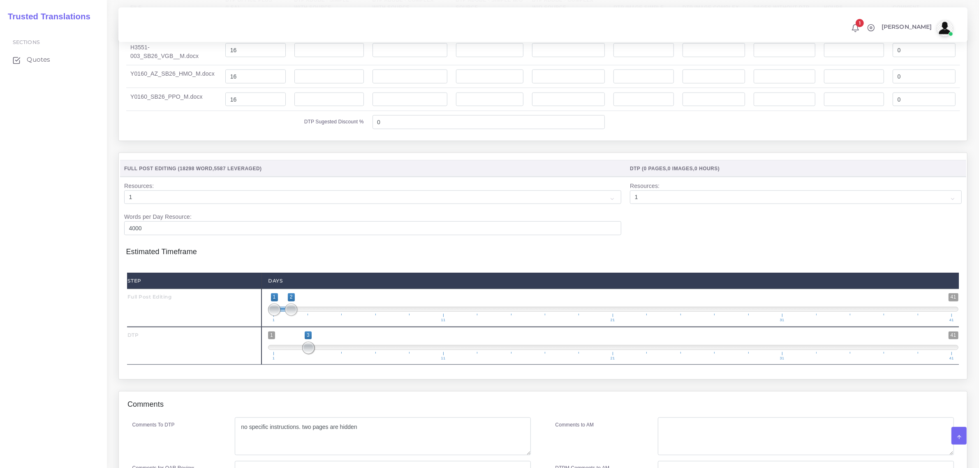
scroll to position [874, 0]
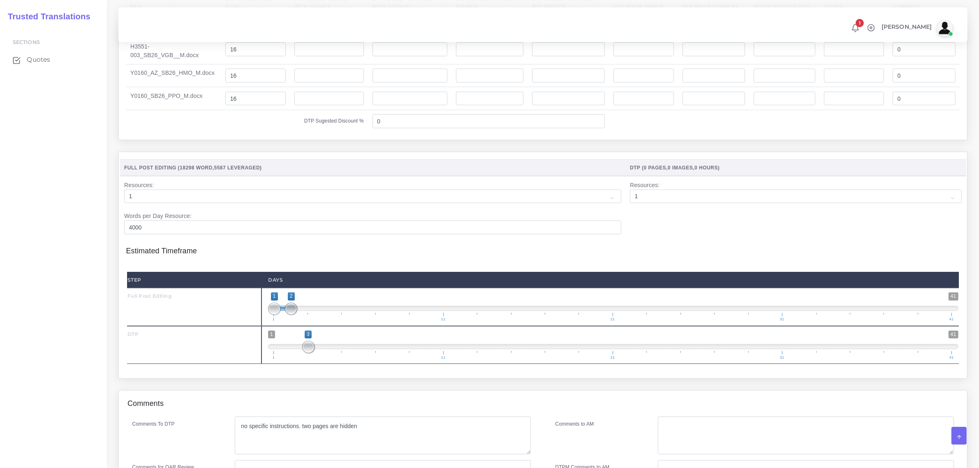
type input "1;1"
drag, startPoint x: 292, startPoint y: 327, endPoint x: 279, endPoint y: 329, distance: 13.3
click at [274, 315] on span at bounding box center [274, 309] width 12 height 12
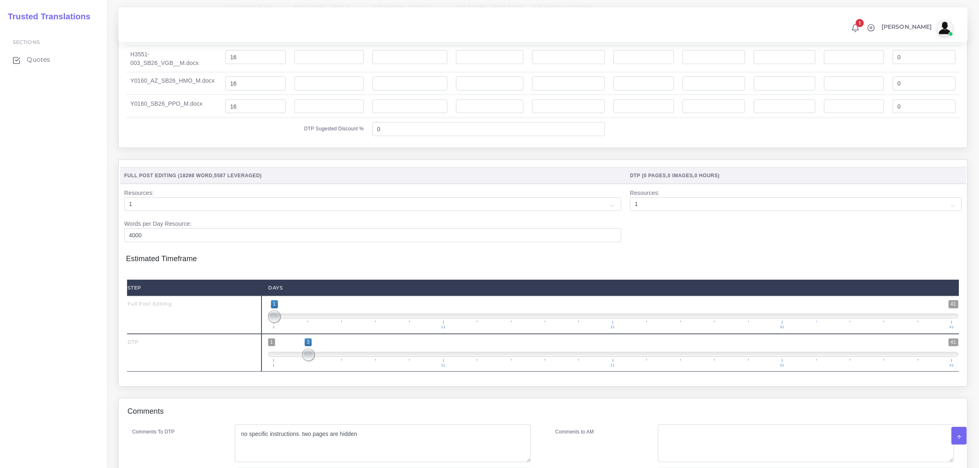
scroll to position [925, 0]
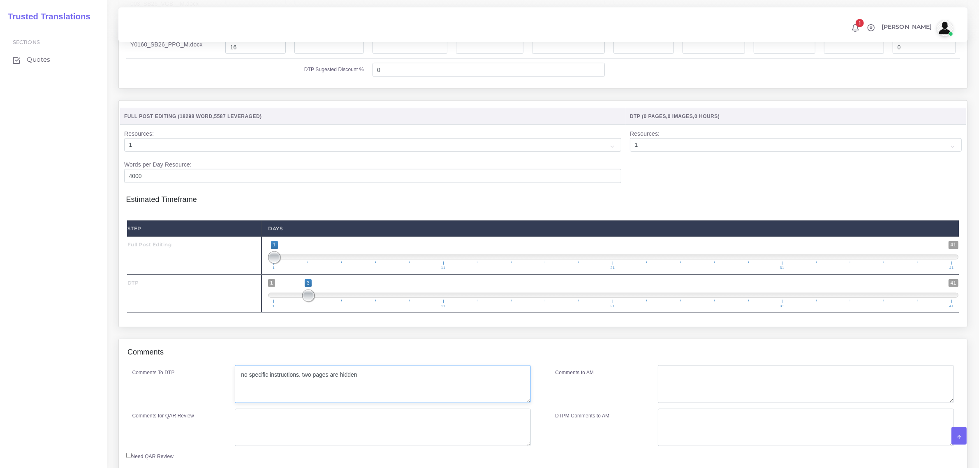
click at [330, 395] on textarea "no specific instructions. two pages are hidden" at bounding box center [383, 384] width 296 height 38
type textarea "no specific instructions. two pages are hidden"
drag, startPoint x: 309, startPoint y: 313, endPoint x: 315, endPoint y: 313, distance: 5.8
click at [315, 308] on span "1 41 3 3 3 — 3 1 11 21 31 41" at bounding box center [613, 293] width 690 height 29
drag, startPoint x: 306, startPoint y: 314, endPoint x: 293, endPoint y: 315, distance: 13.3
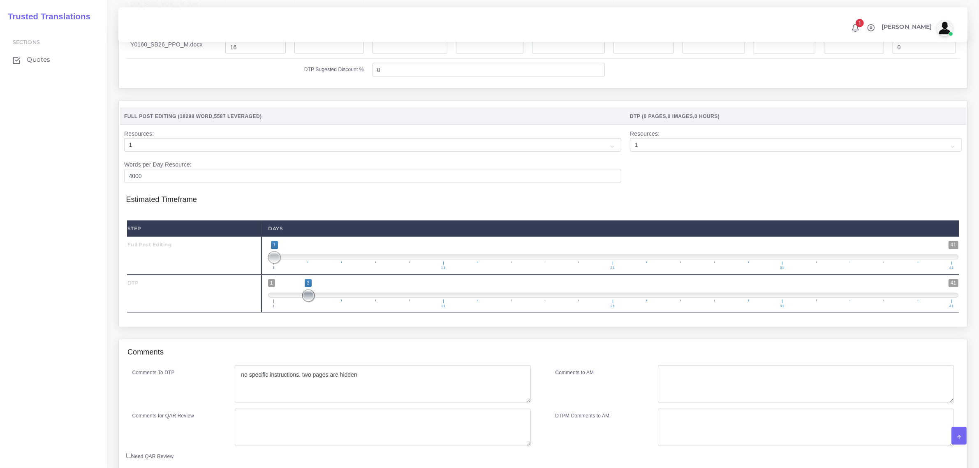
click at [293, 308] on span "1 41 3 3 3 — 3 1 11 21 31 41" at bounding box center [613, 293] width 690 height 29
drag, startPoint x: 308, startPoint y: 309, endPoint x: 320, endPoint y: 319, distance: 15.5
click at [323, 302] on span at bounding box center [325, 296] width 12 height 12
type input "4;4"
drag, startPoint x: 310, startPoint y: 314, endPoint x: 322, endPoint y: 313, distance: 11.9
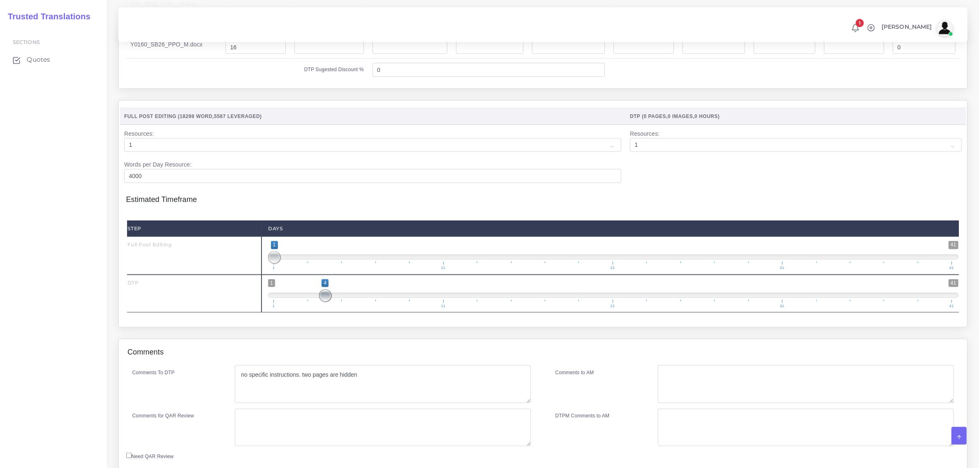
click at [322, 302] on span at bounding box center [325, 296] width 12 height 12
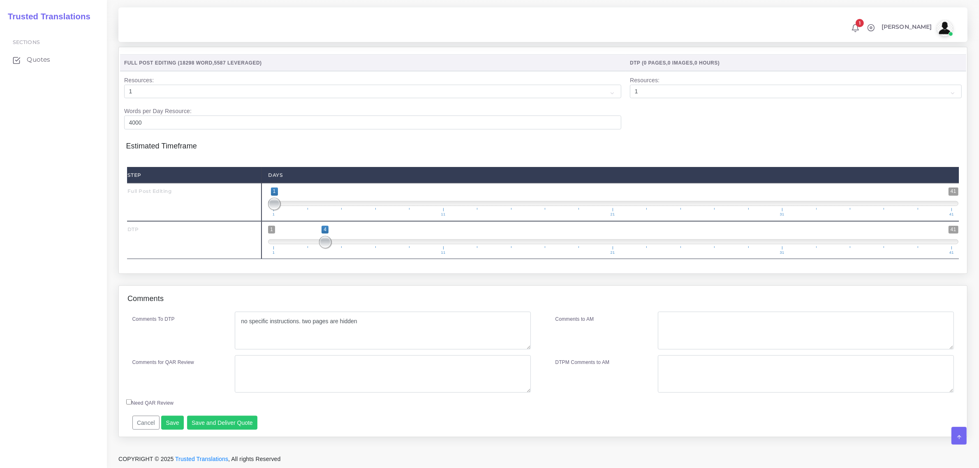
scroll to position [997, 0]
type input "1;2"
drag, startPoint x: 274, startPoint y: 202, endPoint x: 286, endPoint y: 204, distance: 12.4
click at [286, 204] on span at bounding box center [291, 204] width 12 height 12
click at [216, 419] on button "Save and Deliver Quote" at bounding box center [222, 423] width 71 height 14
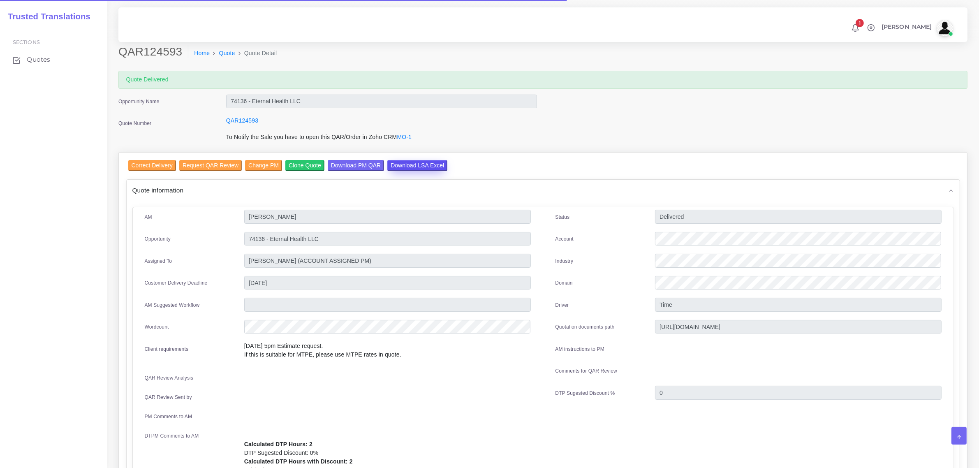
click at [421, 163] on input "Download LSA Excel" at bounding box center [417, 165] width 60 height 11
click at [36, 60] on span "Quotes" at bounding box center [40, 59] width 23 height 9
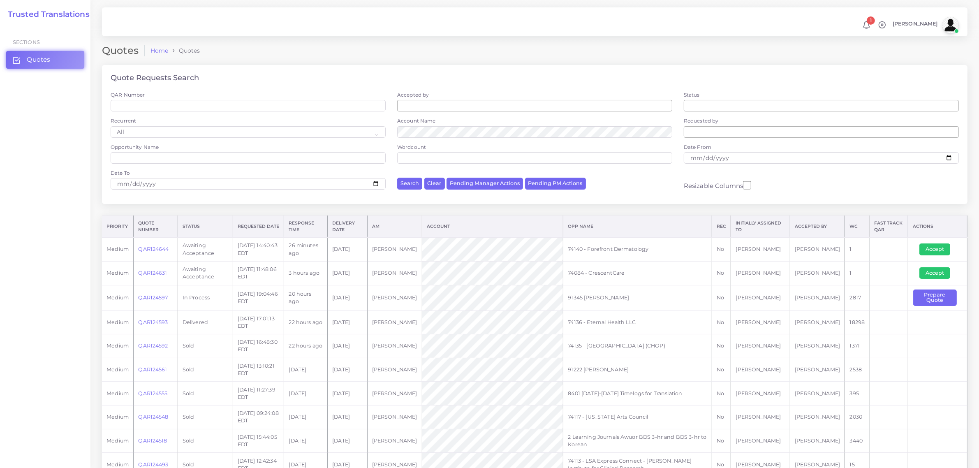
click at [153, 296] on link "QAR124597" at bounding box center [153, 297] width 30 height 6
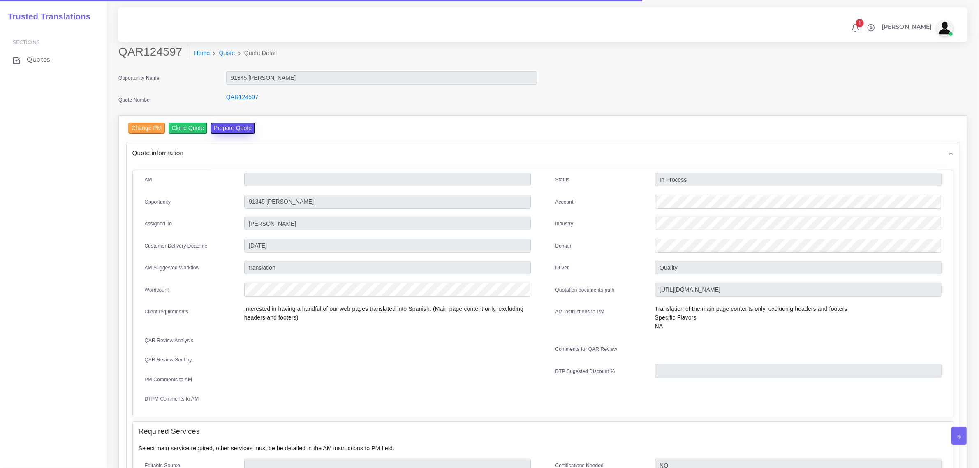
click at [218, 125] on button "Prepare Quote" at bounding box center [233, 128] width 44 height 11
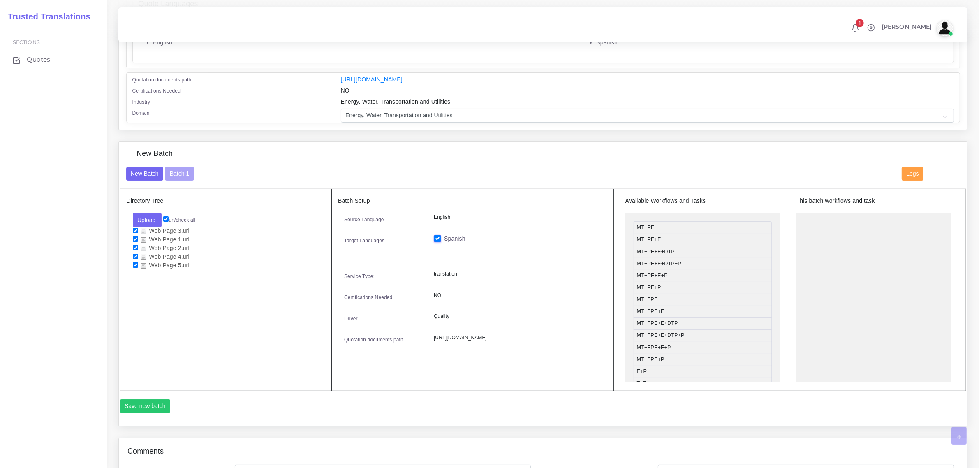
scroll to position [206, 0]
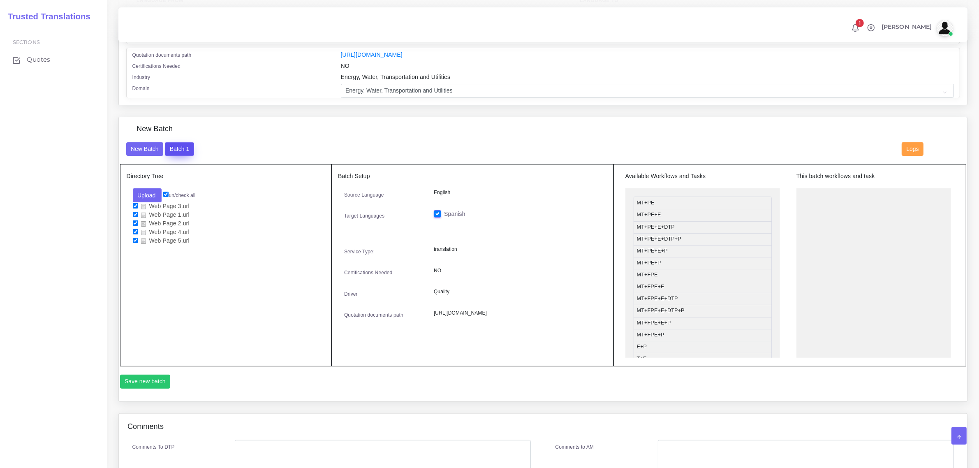
click at [176, 147] on button "Batch 1" at bounding box center [179, 149] width 29 height 14
click at [687, 233] on li "Pre DTP" at bounding box center [703, 235] width 138 height 12
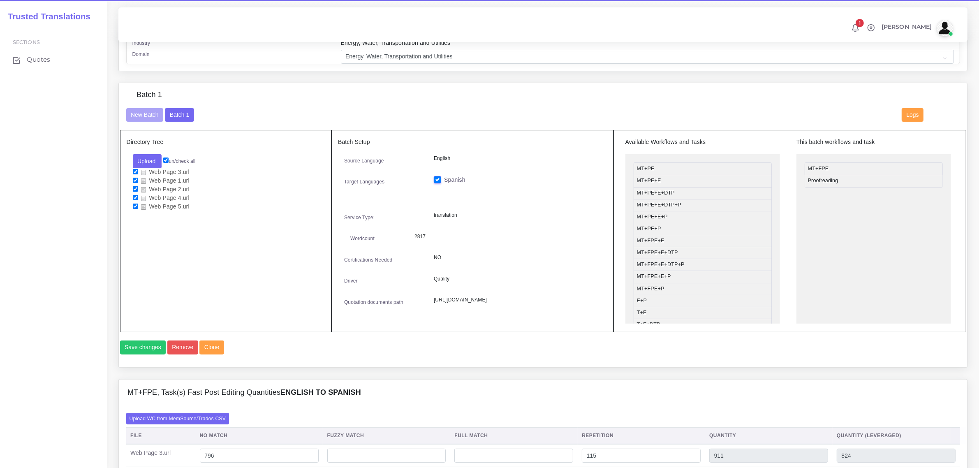
scroll to position [257, 0]
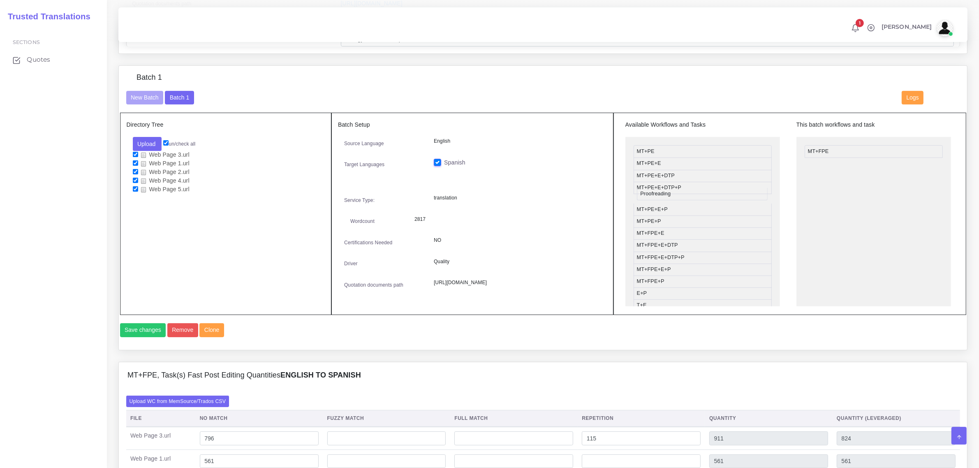
drag, startPoint x: 838, startPoint y: 162, endPoint x: 665, endPoint y: 193, distance: 175.6
drag, startPoint x: 676, startPoint y: 236, endPoint x: 845, endPoint y: 164, distance: 183.0
click at [145, 337] on button "Save changes" at bounding box center [143, 330] width 46 height 14
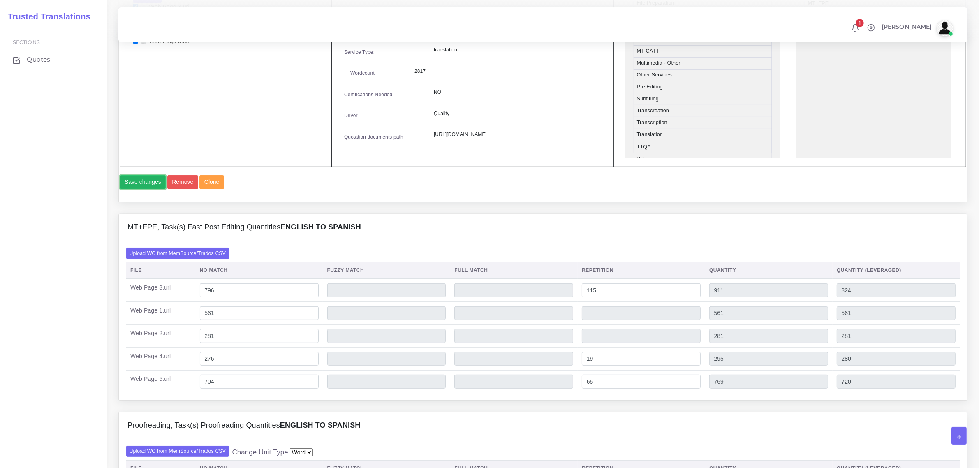
scroll to position [411, 0]
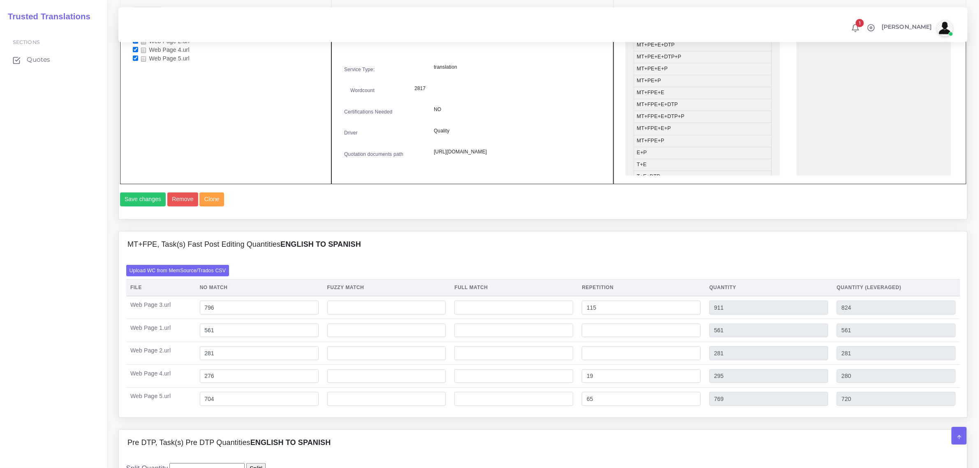
scroll to position [668, 0]
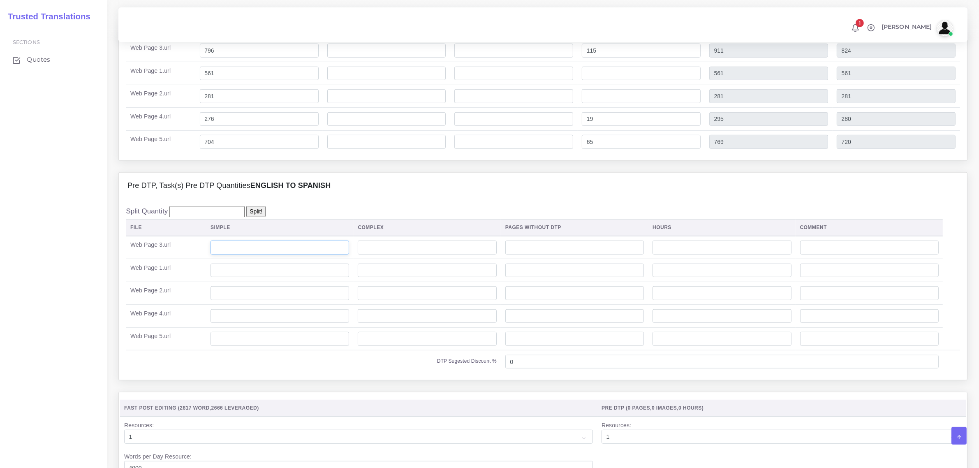
click at [323, 255] on input "number" at bounding box center [280, 248] width 139 height 14
click at [271, 346] on input "number" at bounding box center [280, 339] width 139 height 14
type input "5"
click at [251, 323] on input "number" at bounding box center [280, 316] width 139 height 14
click at [232, 255] on input "number" at bounding box center [280, 248] width 139 height 14
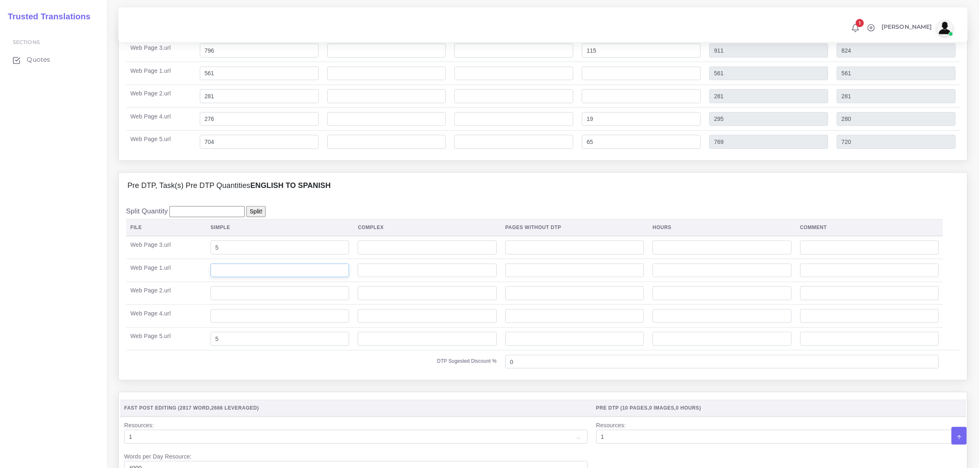
click at [225, 278] on input "number" at bounding box center [280, 271] width 139 height 14
drag, startPoint x: 225, startPoint y: 266, endPoint x: 209, endPoint y: 272, distance: 16.8
click at [209, 259] on td "5" at bounding box center [279, 247] width 147 height 23
type input "4"
drag, startPoint x: 225, startPoint y: 356, endPoint x: 212, endPoint y: 359, distance: 13.4
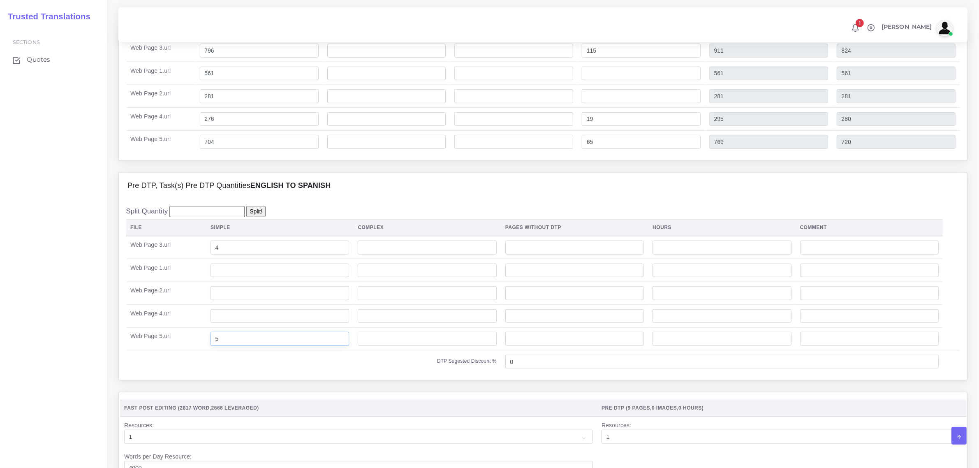
click at [212, 350] on td "5" at bounding box center [279, 338] width 147 height 23
type input "4"
click at [220, 278] on input "number" at bounding box center [280, 271] width 139 height 14
type input "3"
click at [223, 300] on input "number" at bounding box center [280, 293] width 139 height 14
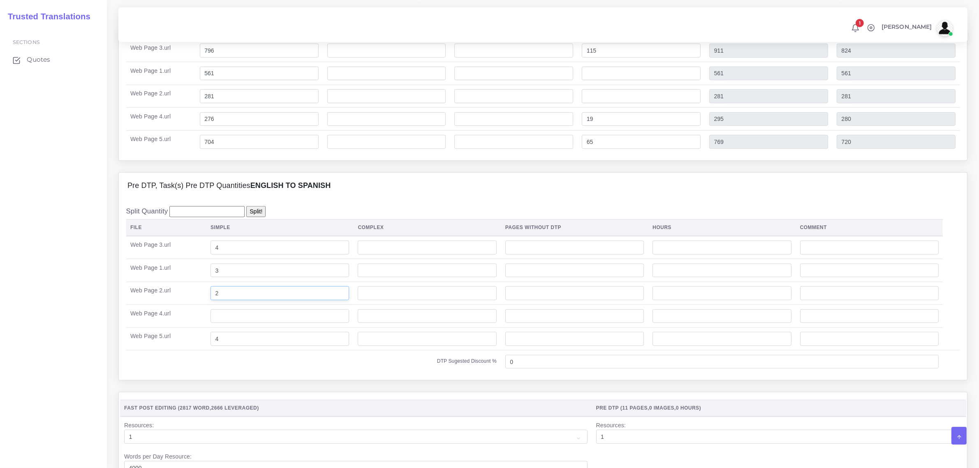
type input "2"
click at [219, 323] on input "number" at bounding box center [280, 316] width 139 height 14
type input "2"
click at [254, 368] on td "DTP Sugested Discount %" at bounding box center [313, 361] width 375 height 23
drag, startPoint x: 224, startPoint y: 359, endPoint x: 217, endPoint y: 360, distance: 7.4
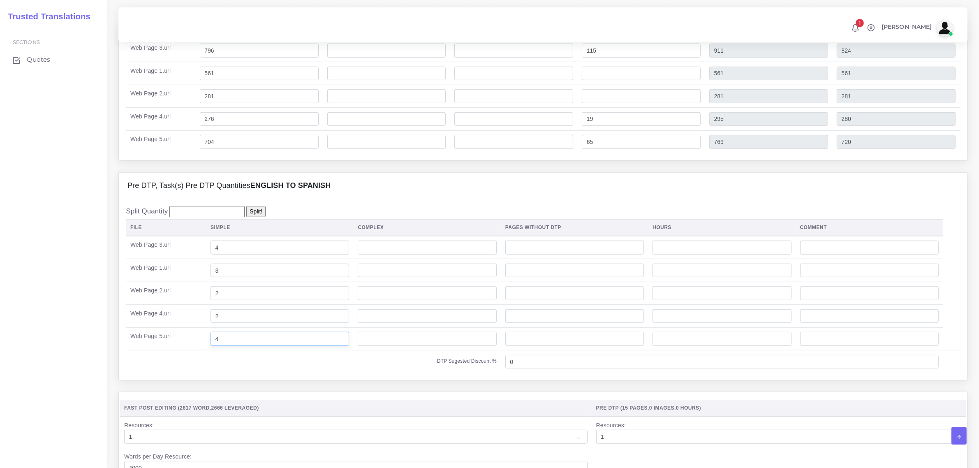
click at [217, 346] on input "4" at bounding box center [280, 339] width 139 height 14
type input "5"
drag, startPoint x: 223, startPoint y: 289, endPoint x: 214, endPoint y: 290, distance: 9.1
click at [214, 278] on input "3" at bounding box center [280, 271] width 139 height 14
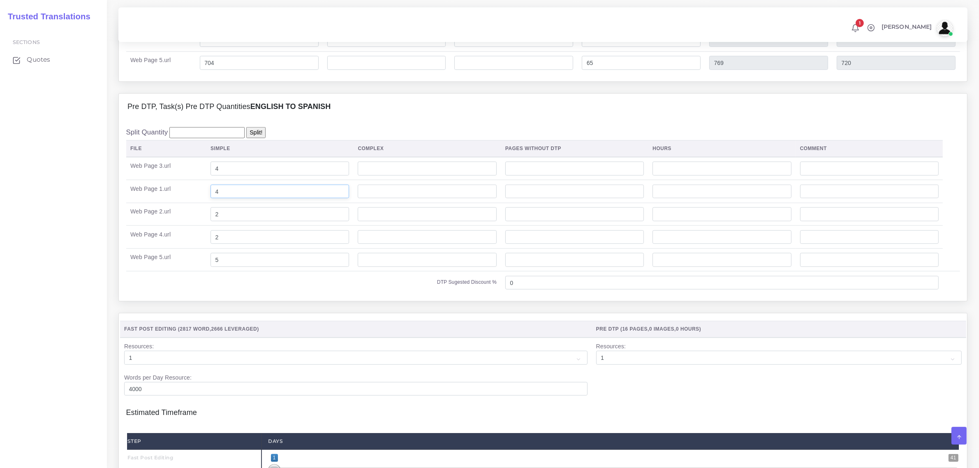
scroll to position [874, 0]
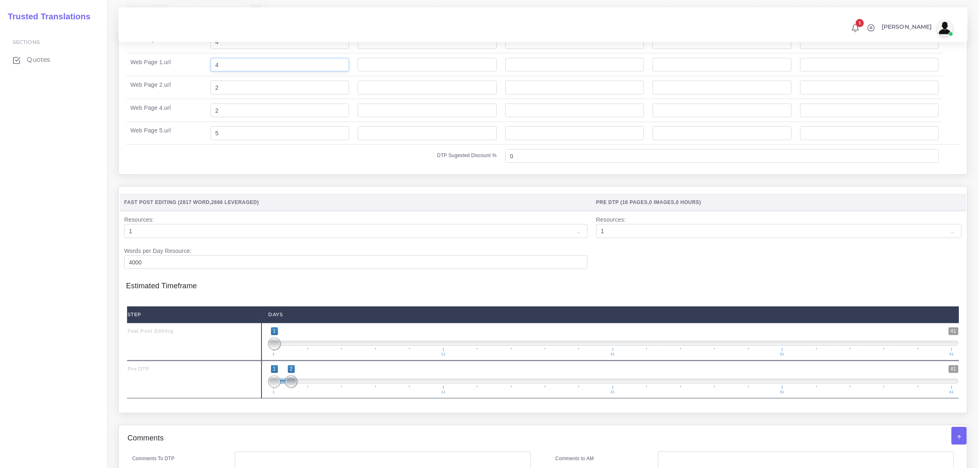
type input "4"
type input "1;1"
drag, startPoint x: 287, startPoint y: 399, endPoint x: 277, endPoint y: 379, distance: 22.6
click at [270, 388] on span at bounding box center [274, 381] width 12 height 12
drag, startPoint x: 274, startPoint y: 361, endPoint x: 281, endPoint y: 359, distance: 7.3
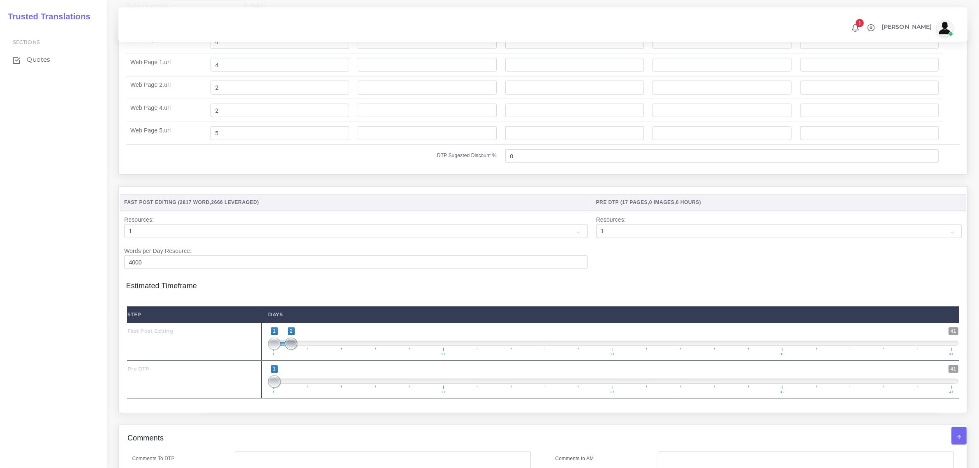
click at [292, 350] on span at bounding box center [291, 344] width 12 height 12
type input "2;2"
drag, startPoint x: 271, startPoint y: 358, endPoint x: 302, endPoint y: 359, distance: 30.8
click at [302, 356] on span "1 41 1 2 1 — 2 1 11 21 31 41" at bounding box center [613, 341] width 690 height 29
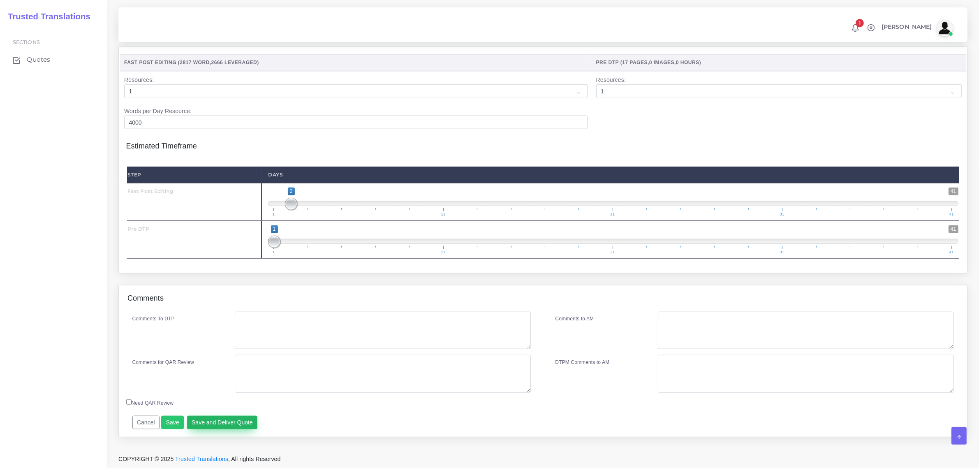
click at [225, 418] on button "Save and Deliver Quote" at bounding box center [222, 423] width 71 height 14
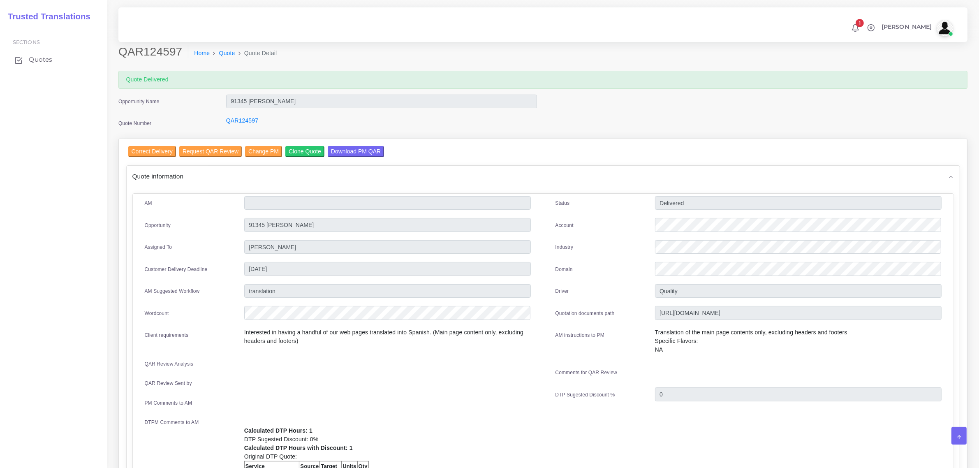
click at [42, 60] on span "Quotes" at bounding box center [40, 59] width 23 height 9
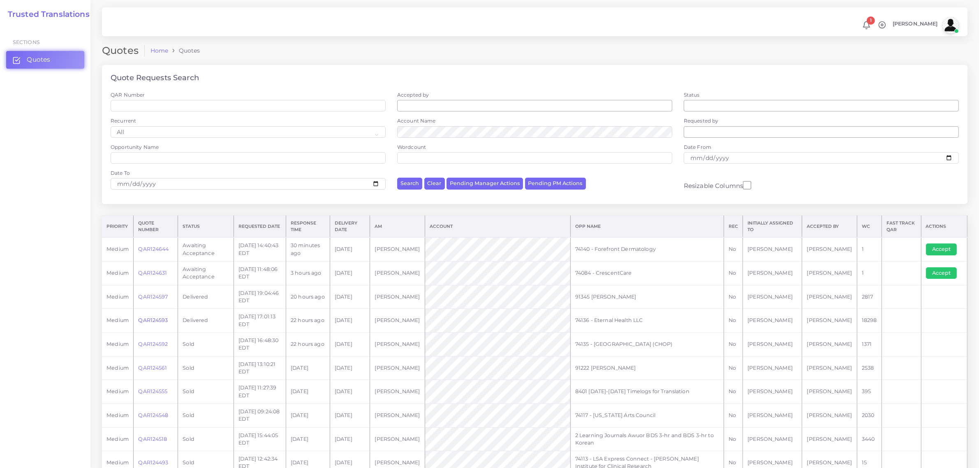
click at [156, 317] on link "QAR124593" at bounding box center [153, 320] width 30 height 6
